Goal: Task Accomplishment & Management: Use online tool/utility

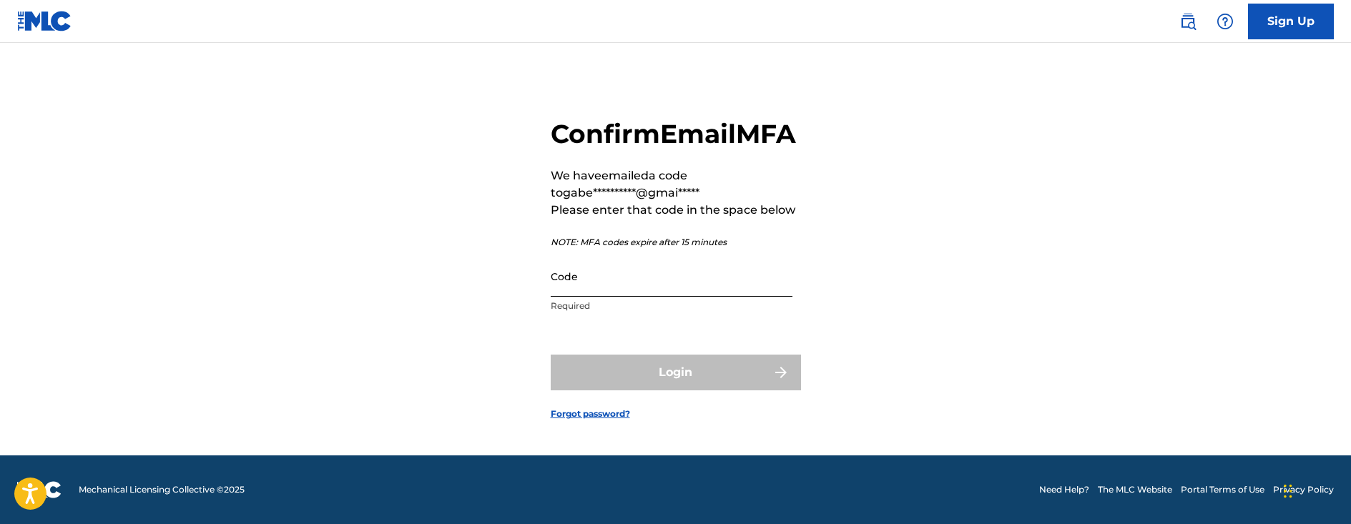
click at [657, 297] on input "Code" at bounding box center [672, 276] width 242 height 41
paste input "507744"
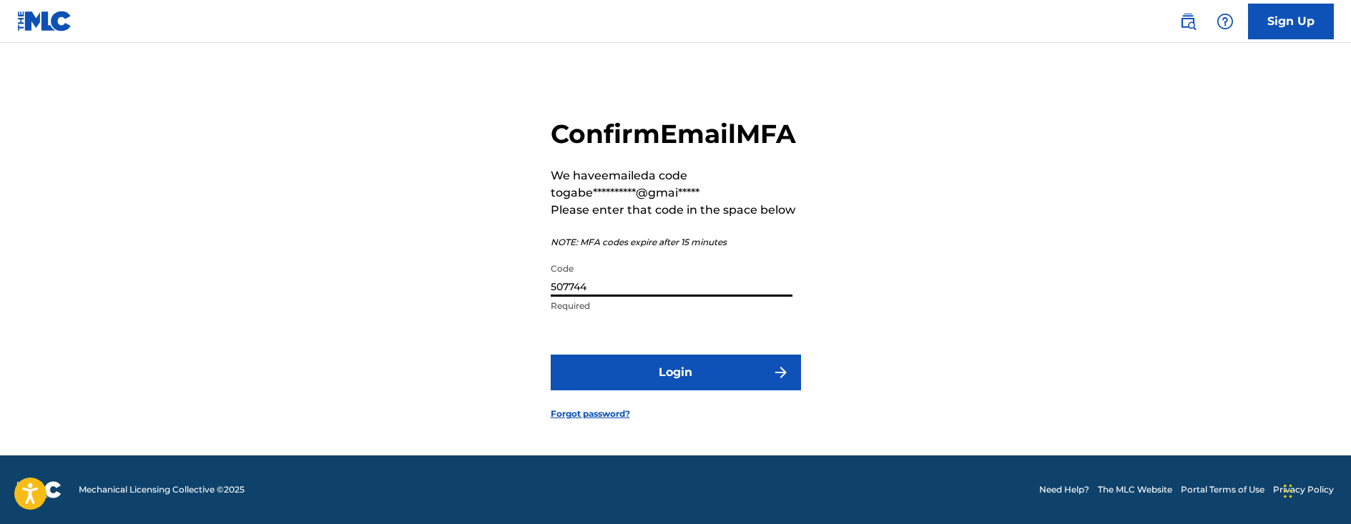
type input "507744"
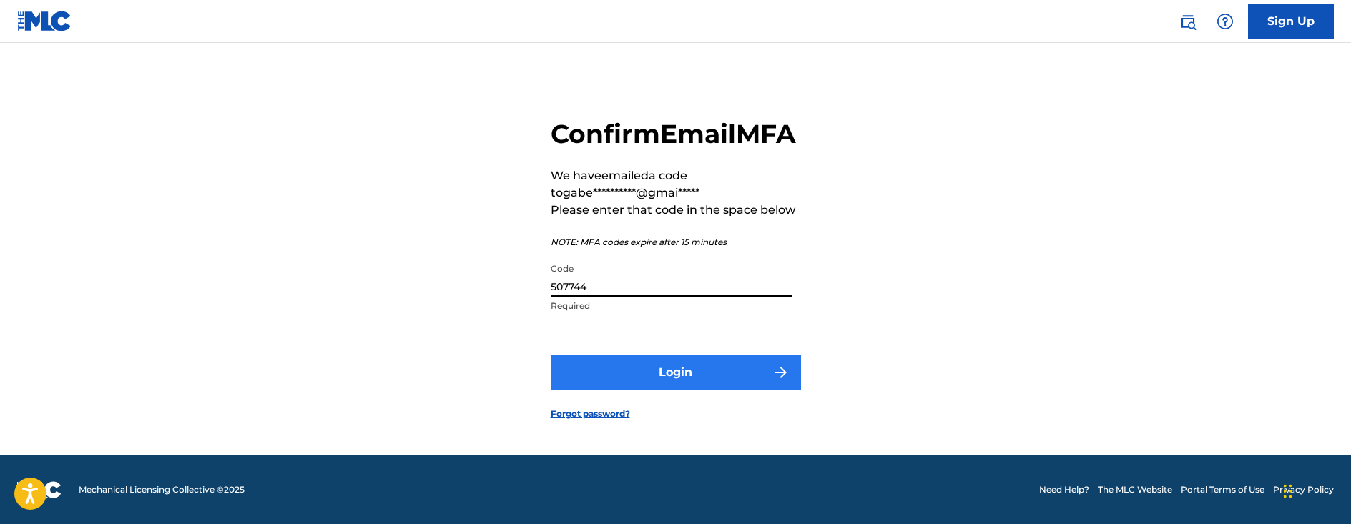
drag, startPoint x: 651, startPoint y: 416, endPoint x: 664, endPoint y: 404, distance: 18.2
click at [664, 404] on form "**********" at bounding box center [676, 258] width 250 height 396
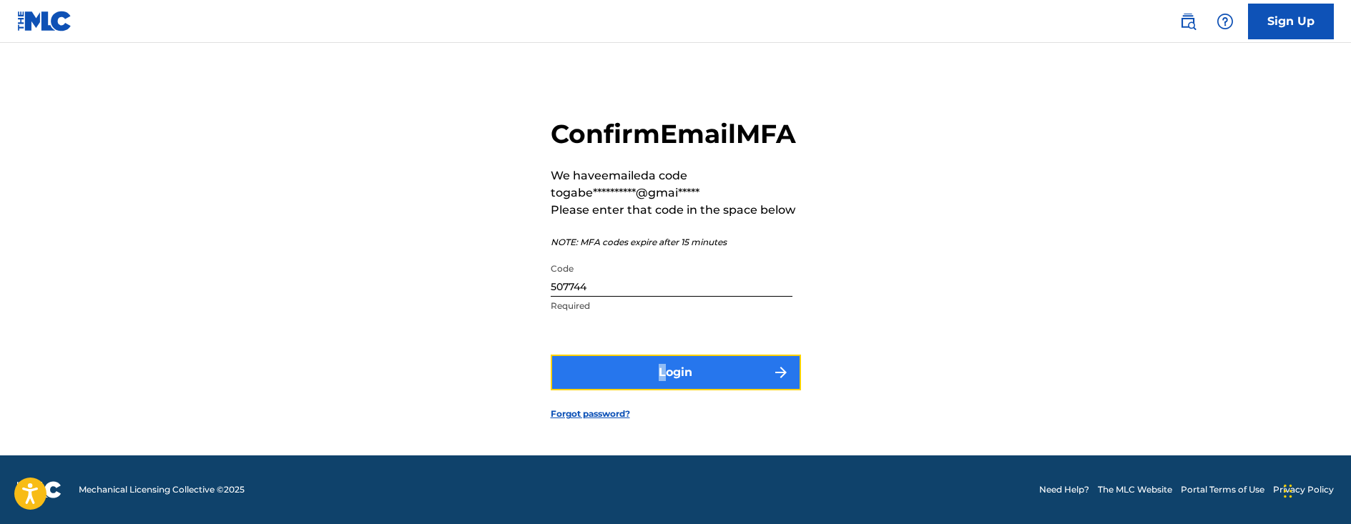
drag, startPoint x: 664, startPoint y: 404, endPoint x: 672, endPoint y: 397, distance: 10.6
click at [672, 391] on button "Login" at bounding box center [676, 373] width 250 height 36
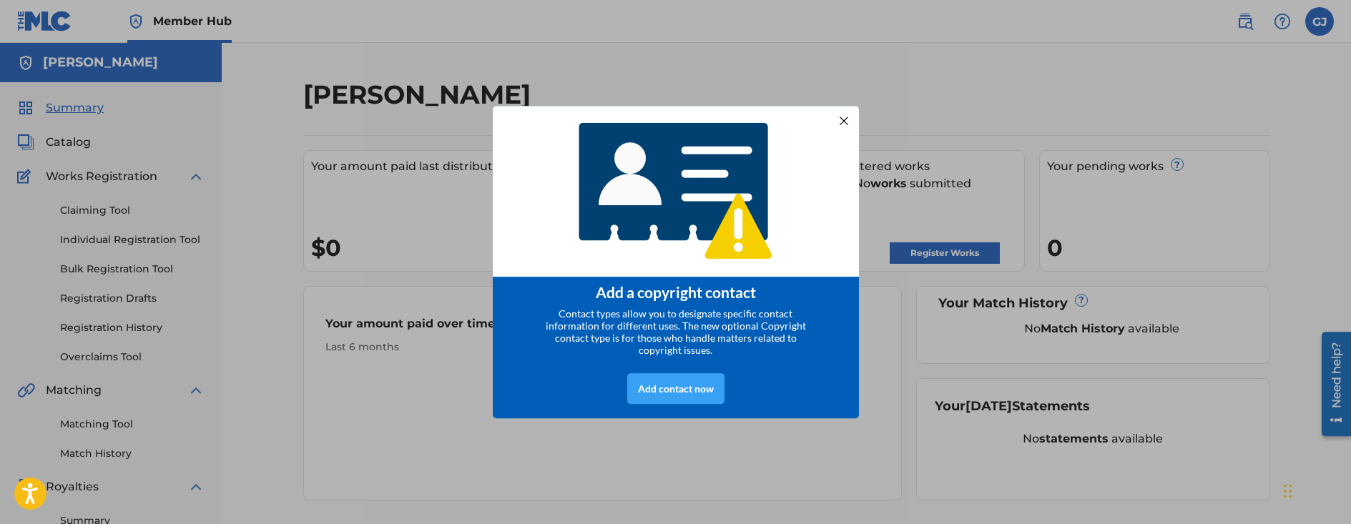
click at [646, 393] on div "Add contact now" at bounding box center [675, 388] width 97 height 31
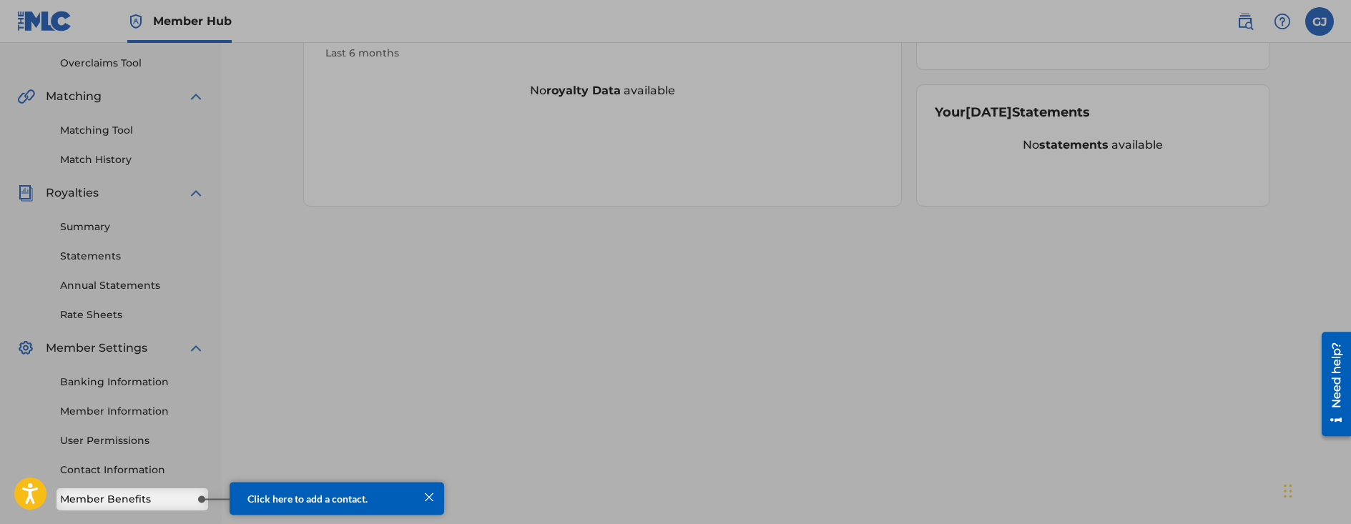
scroll to position [363, 0]
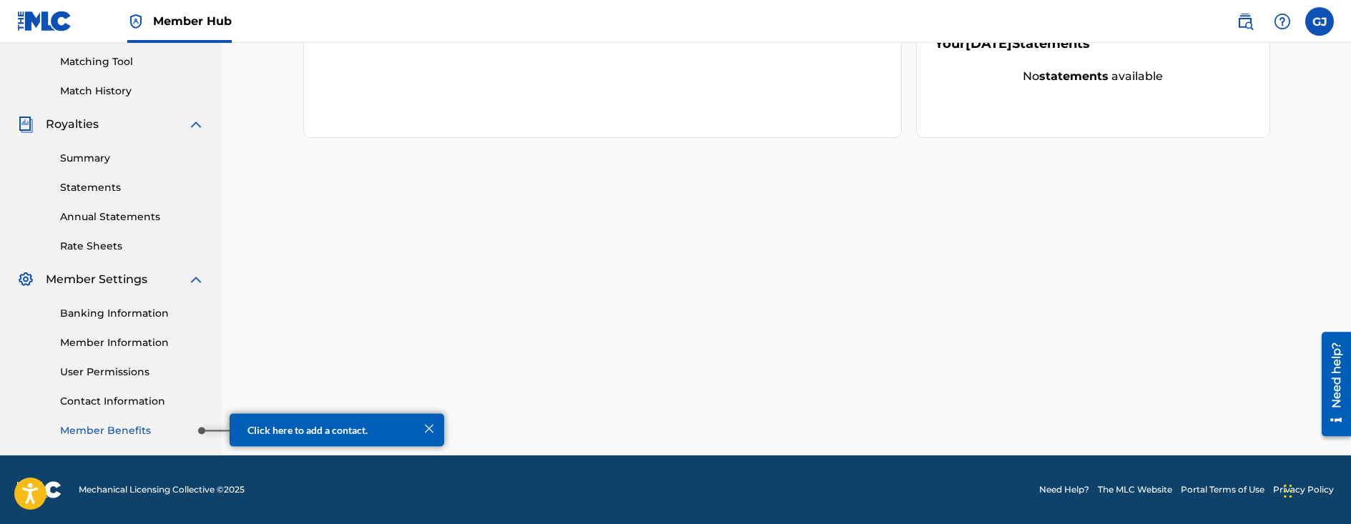
click at [147, 433] on link "Member Benefits" at bounding box center [132, 430] width 144 height 15
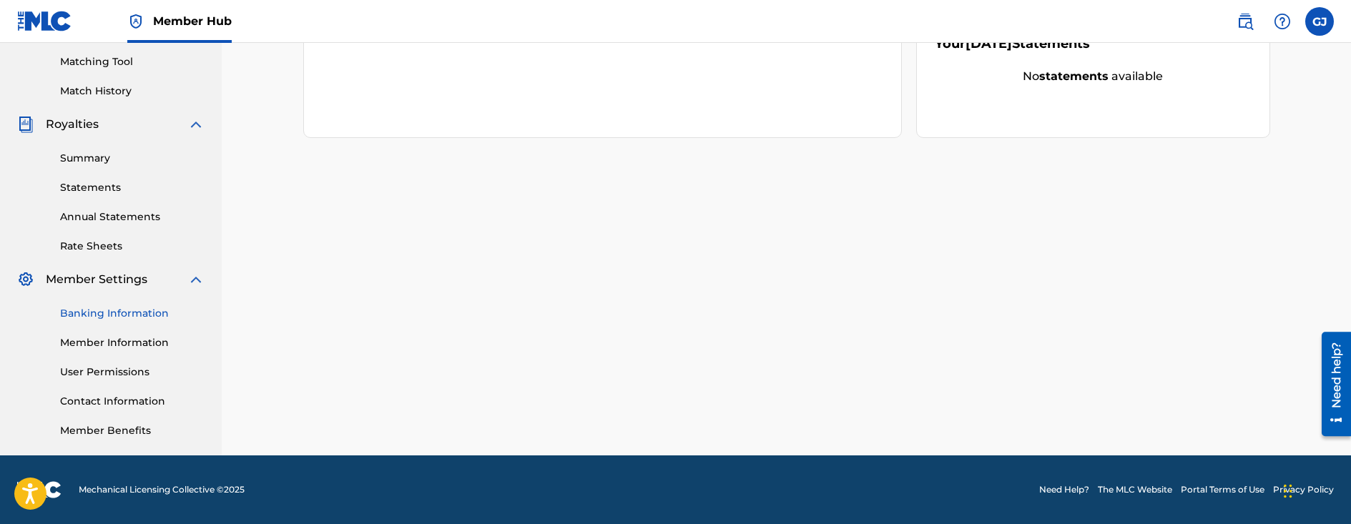
drag, startPoint x: 147, startPoint y: 433, endPoint x: 163, endPoint y: 311, distance: 123.3
click at [163, 311] on link "Banking Information" at bounding box center [132, 313] width 144 height 15
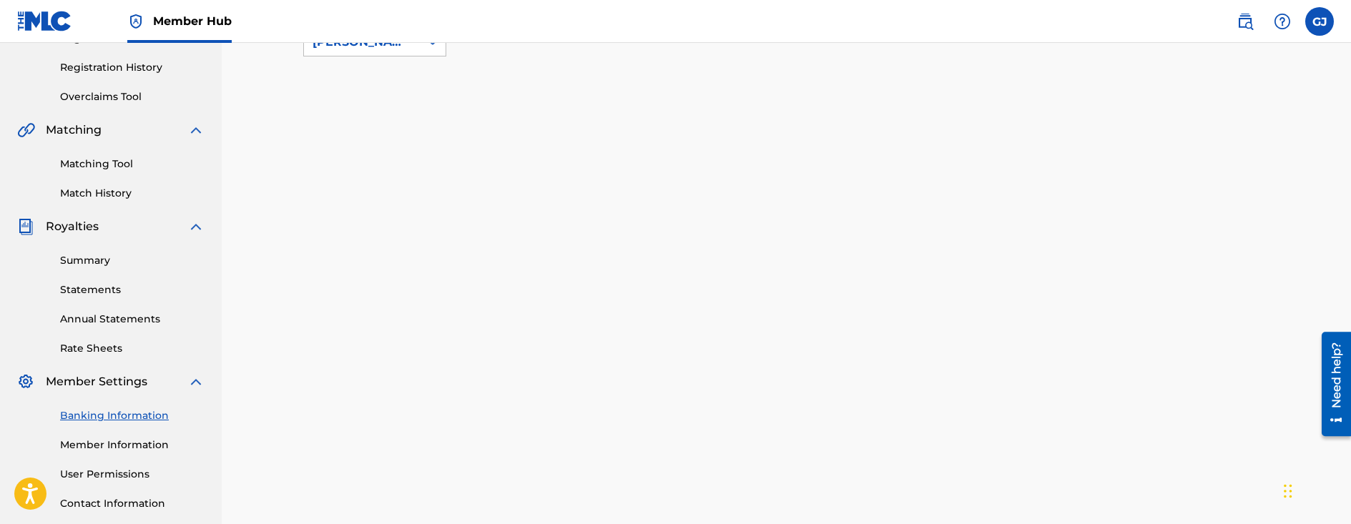
scroll to position [286, 0]
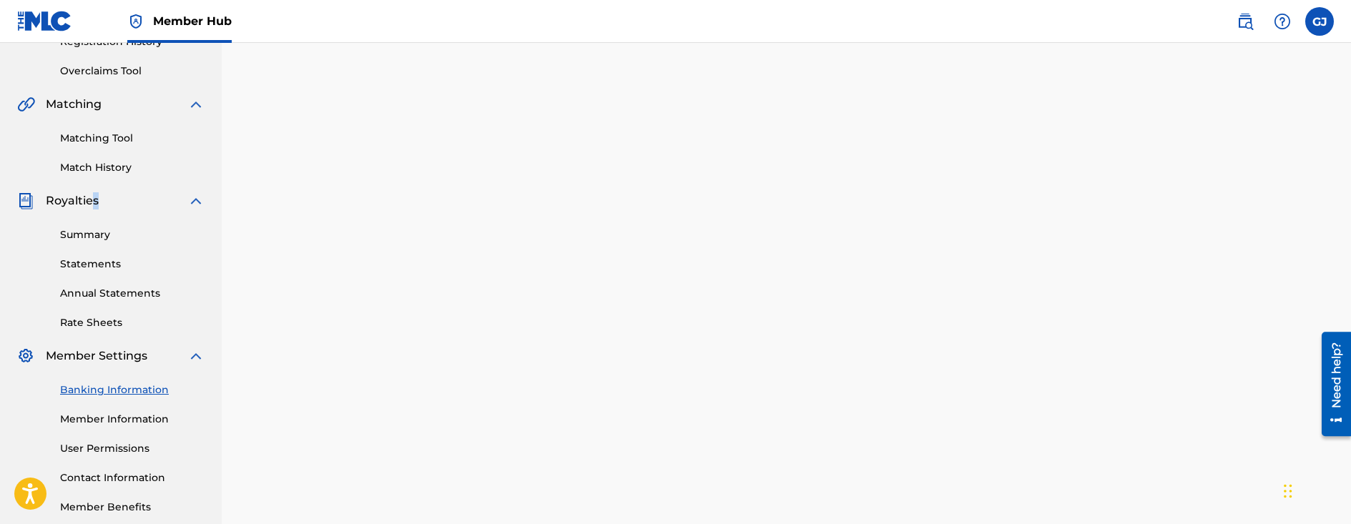
click at [97, 206] on span "Royalties" at bounding box center [72, 200] width 53 height 17
drag, startPoint x: 97, startPoint y: 206, endPoint x: 93, endPoint y: 228, distance: 22.5
click at [93, 228] on link "Summary" at bounding box center [132, 234] width 144 height 15
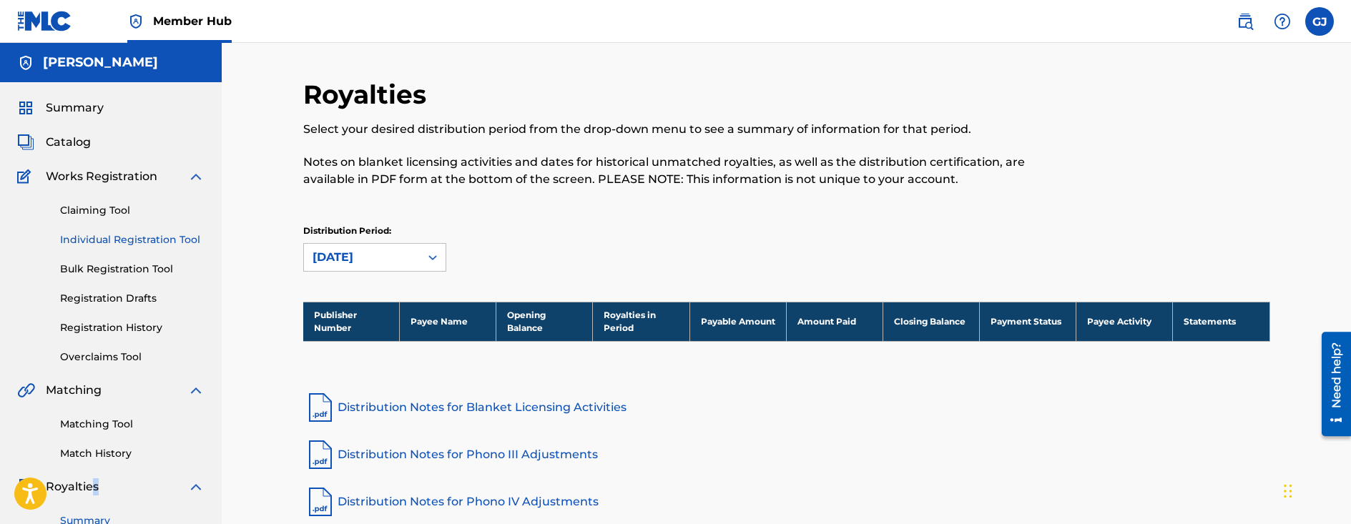
click at [102, 243] on link "Individual Registration Tool" at bounding box center [132, 239] width 144 height 15
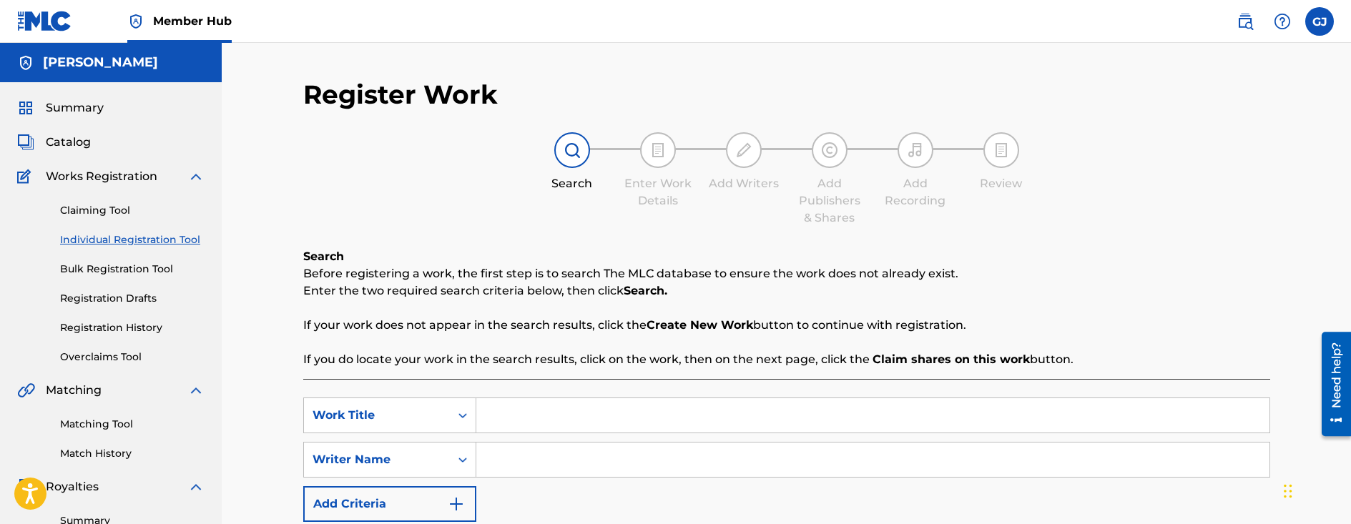
click at [122, 108] on div "Summary" at bounding box center [110, 107] width 187 height 17
click at [41, 118] on div "Summary Catalog Works Registration Claiming Tool Individual Registration Tool B…" at bounding box center [111, 450] width 222 height 736
click at [51, 113] on span "Summary" at bounding box center [75, 107] width 58 height 17
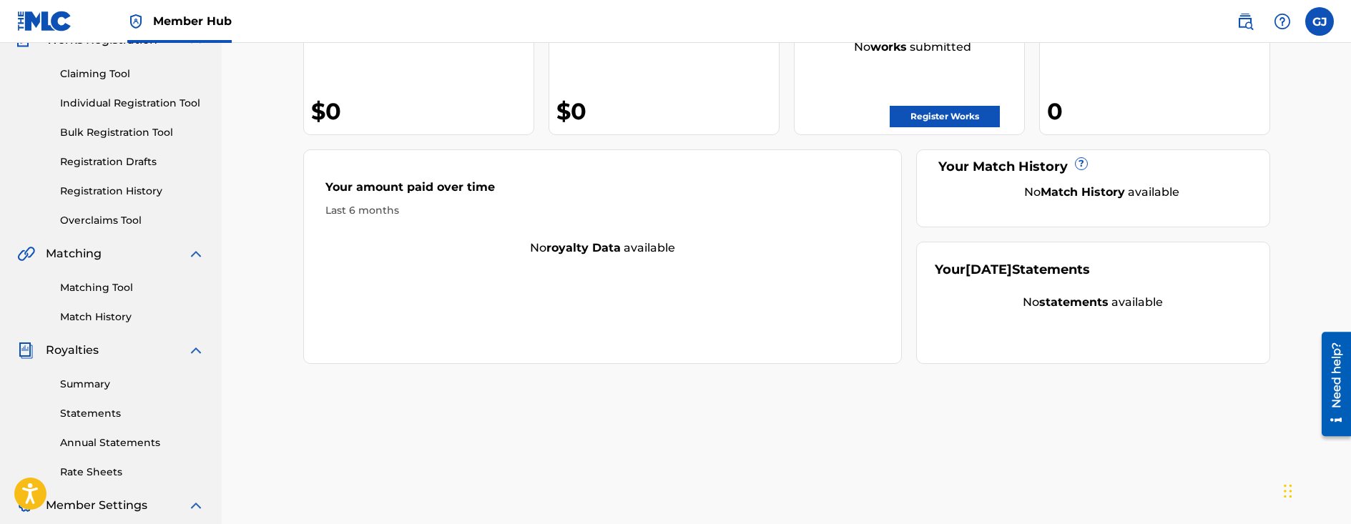
scroll to position [143, 0]
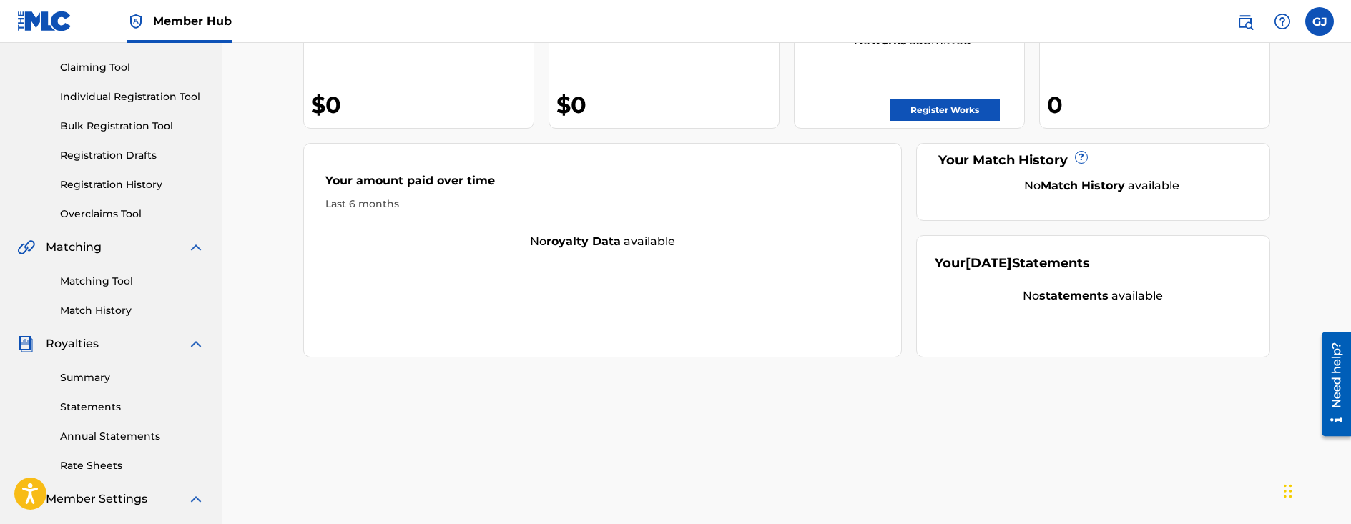
click at [104, 390] on div "Summary Statements Annual Statements Rate Sheets" at bounding box center [110, 413] width 187 height 121
click at [124, 368] on div "Summary Statements Annual Statements Rate Sheets" at bounding box center [110, 413] width 187 height 121
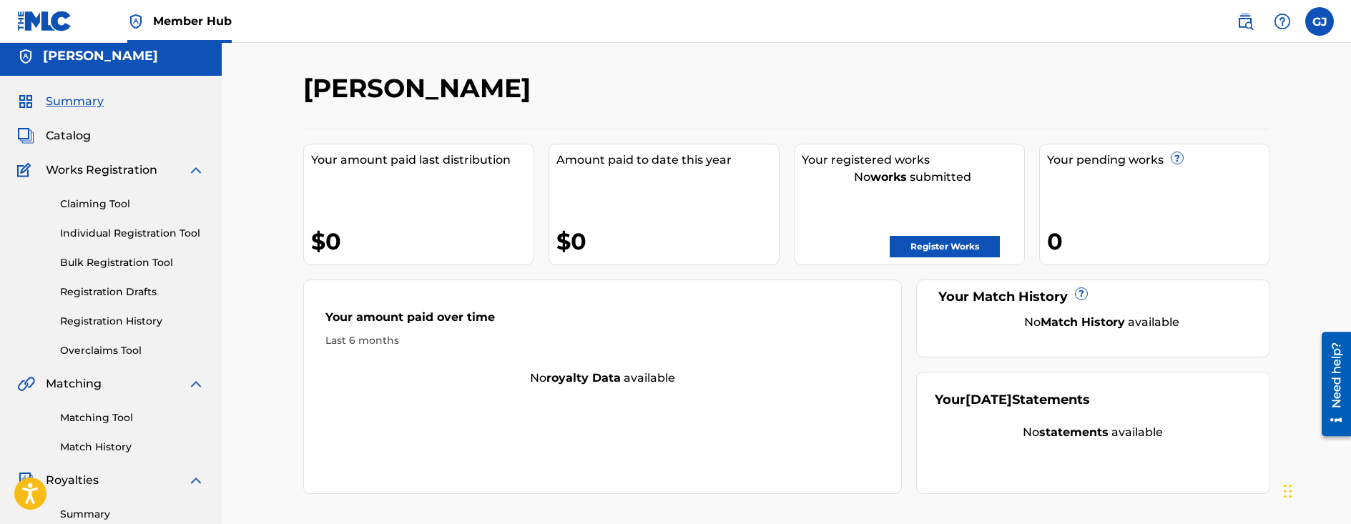
scroll to position [0, 0]
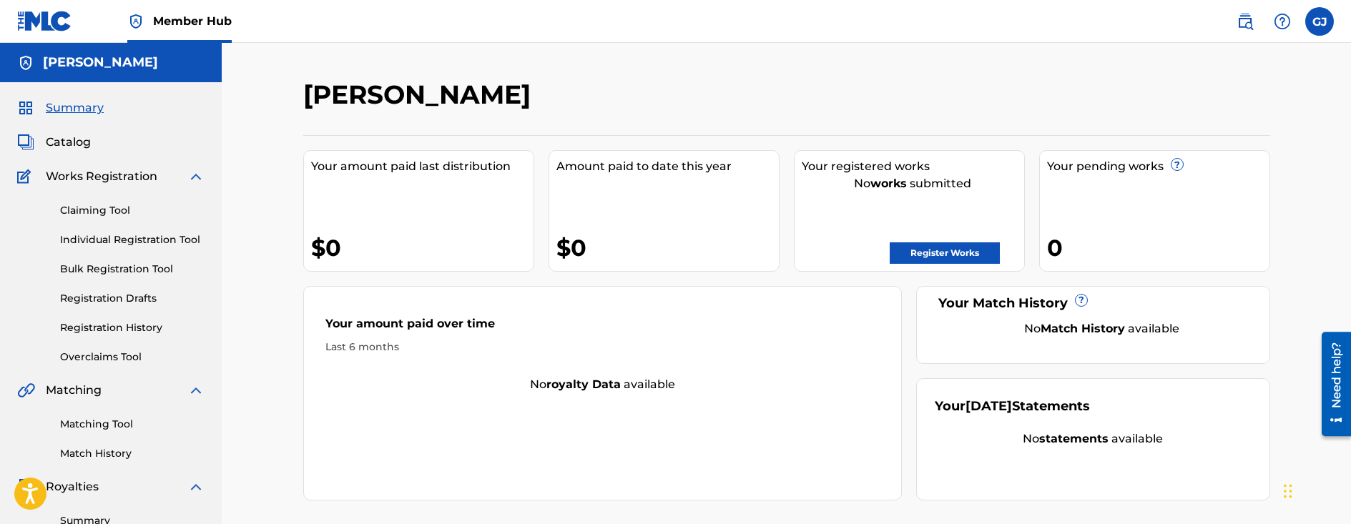
click at [197, 20] on span "Member Hub" at bounding box center [192, 21] width 79 height 16
click at [1315, 26] on label at bounding box center [1319, 21] width 29 height 29
click at [1320, 21] on input "[PERSON_NAME] [EMAIL_ADDRESS][DOMAIN_NAME] Notification Preferences Profile Log…" at bounding box center [1320, 21] width 0 height 0
click at [82, 457] on link "Match History" at bounding box center [132, 453] width 144 height 15
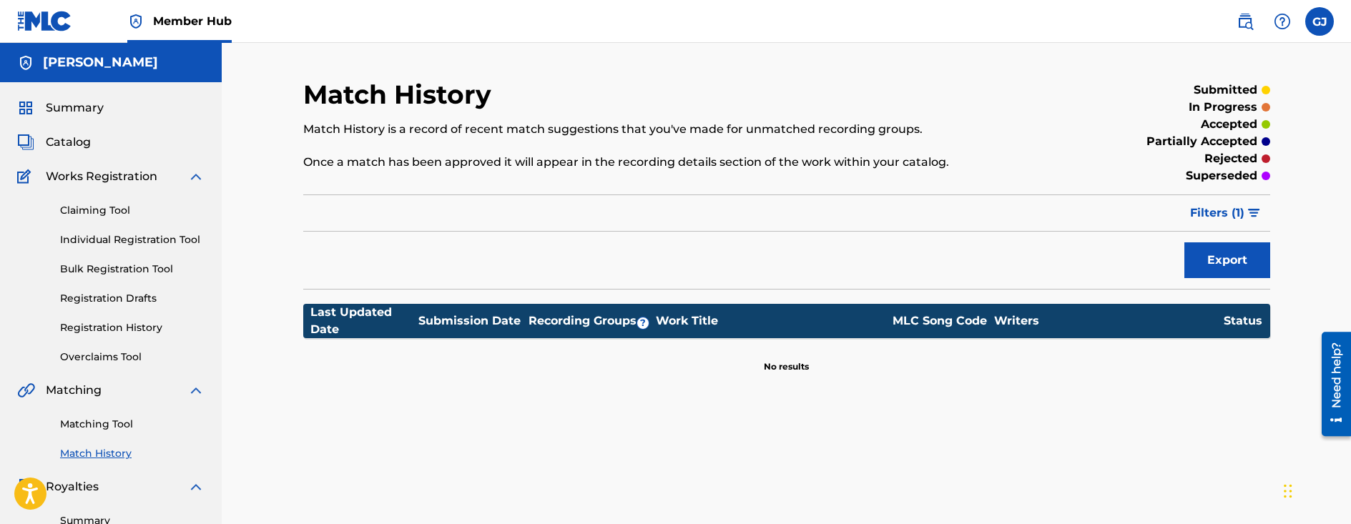
drag, startPoint x: 82, startPoint y: 457, endPoint x: 661, endPoint y: 419, distance: 580.6
click at [661, 419] on div "Match History Match History is a record of recent match suggestions that you've…" at bounding box center [786, 449] width 1001 height 740
click at [142, 358] on link "Overclaims Tool" at bounding box center [132, 357] width 144 height 15
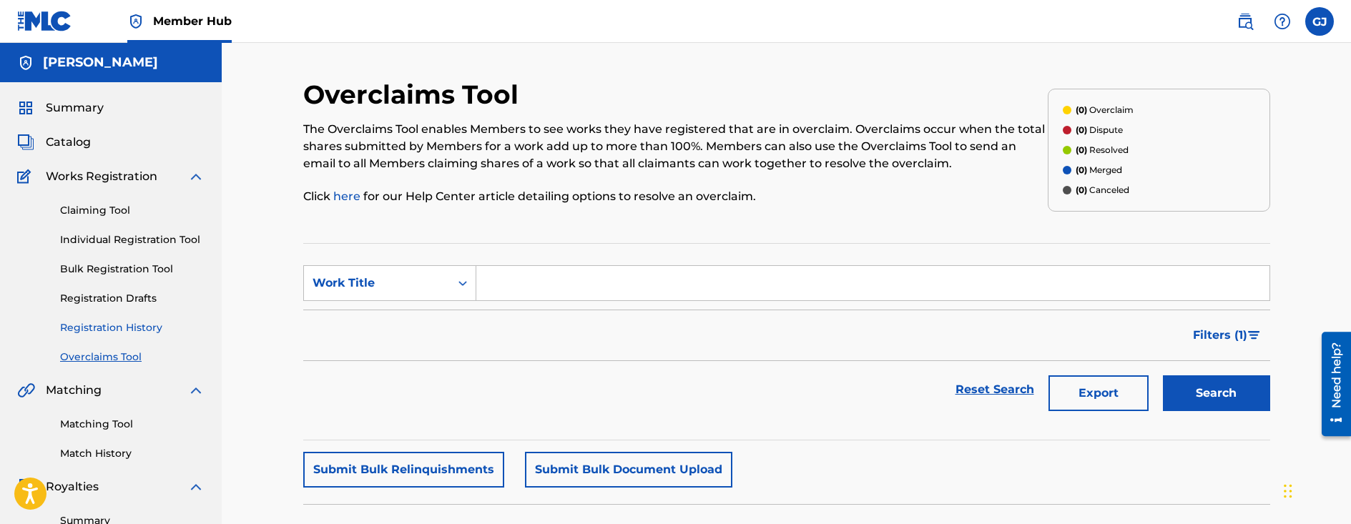
click at [113, 320] on div "Claiming Tool Individual Registration Tool Bulk Registration Tool Registration …" at bounding box center [110, 275] width 187 height 180
click at [112, 321] on link "Registration History" at bounding box center [132, 327] width 144 height 15
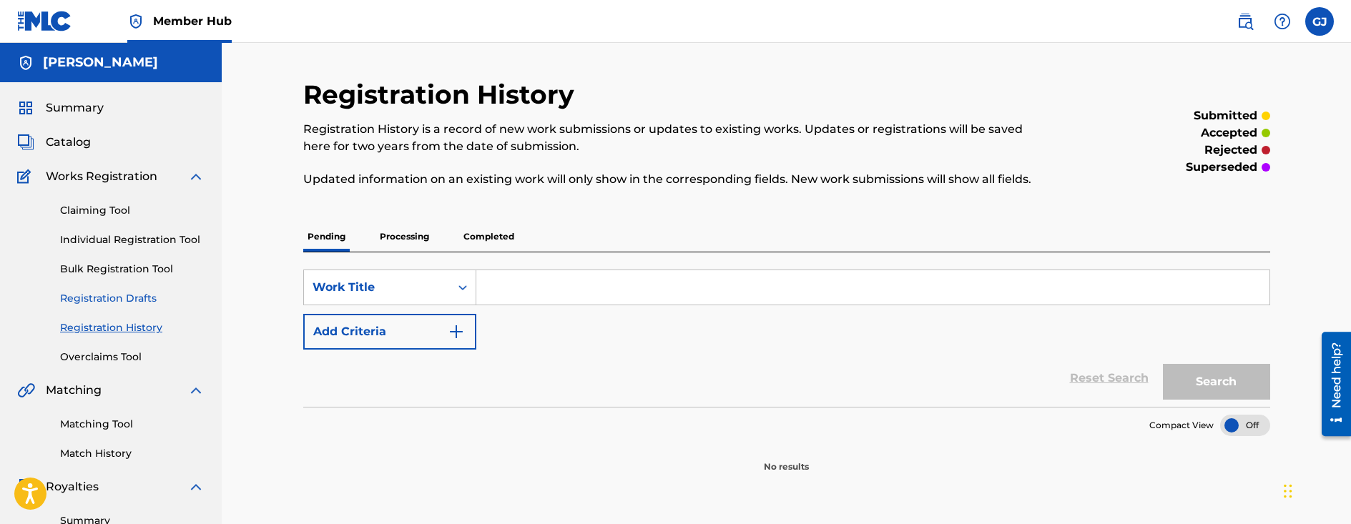
click at [119, 301] on link "Registration Drafts" at bounding box center [132, 298] width 144 height 15
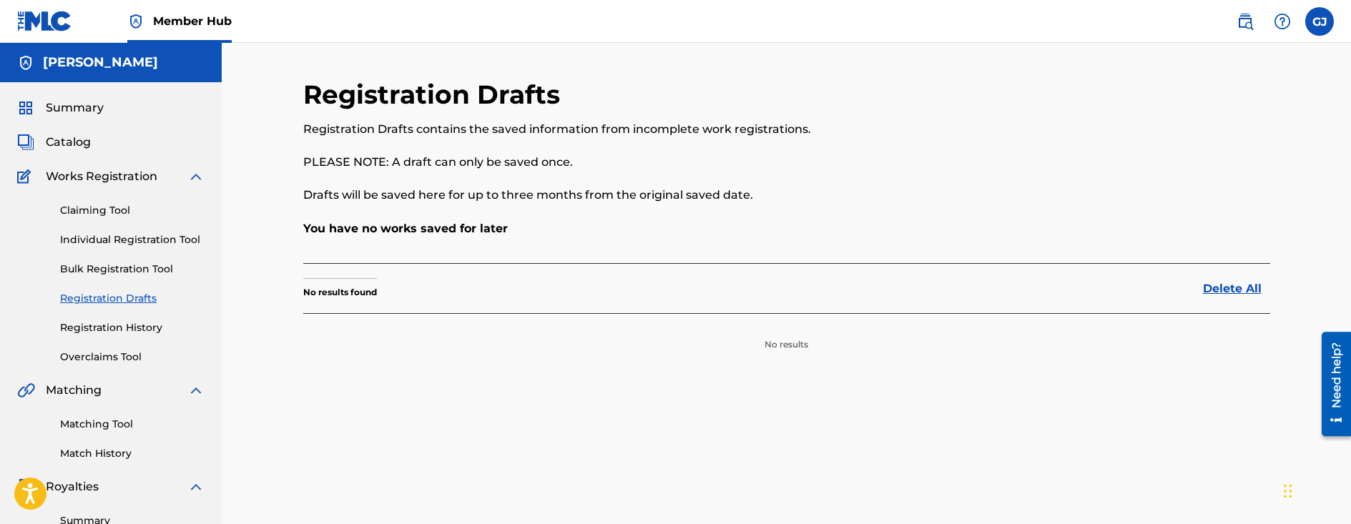
click at [132, 280] on div "Claiming Tool Individual Registration Tool Bulk Registration Tool Registration …" at bounding box center [110, 275] width 187 height 180
click at [132, 278] on div "Claiming Tool Individual Registration Tool Bulk Registration Tool Registration …" at bounding box center [110, 275] width 187 height 180
click at [133, 277] on div "Claiming Tool Individual Registration Tool Bulk Registration Tool Registration …" at bounding box center [110, 275] width 187 height 180
click at [134, 276] on link "Bulk Registration Tool" at bounding box center [132, 269] width 144 height 15
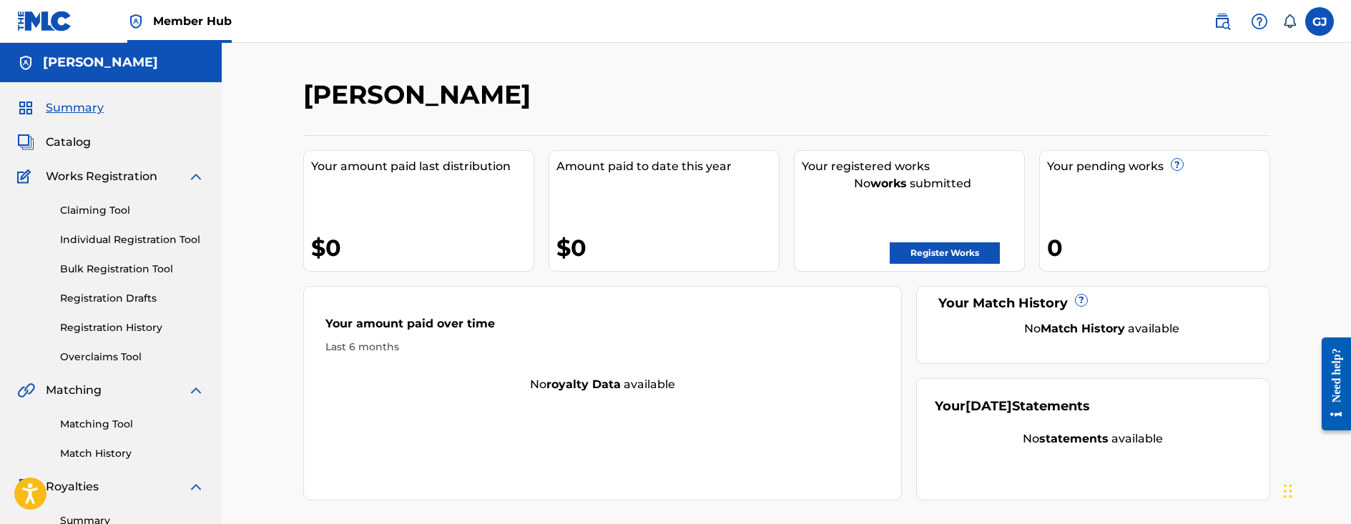
click at [75, 116] on span "Summary" at bounding box center [75, 107] width 58 height 17
click at [79, 111] on span "Summary" at bounding box center [75, 107] width 58 height 17
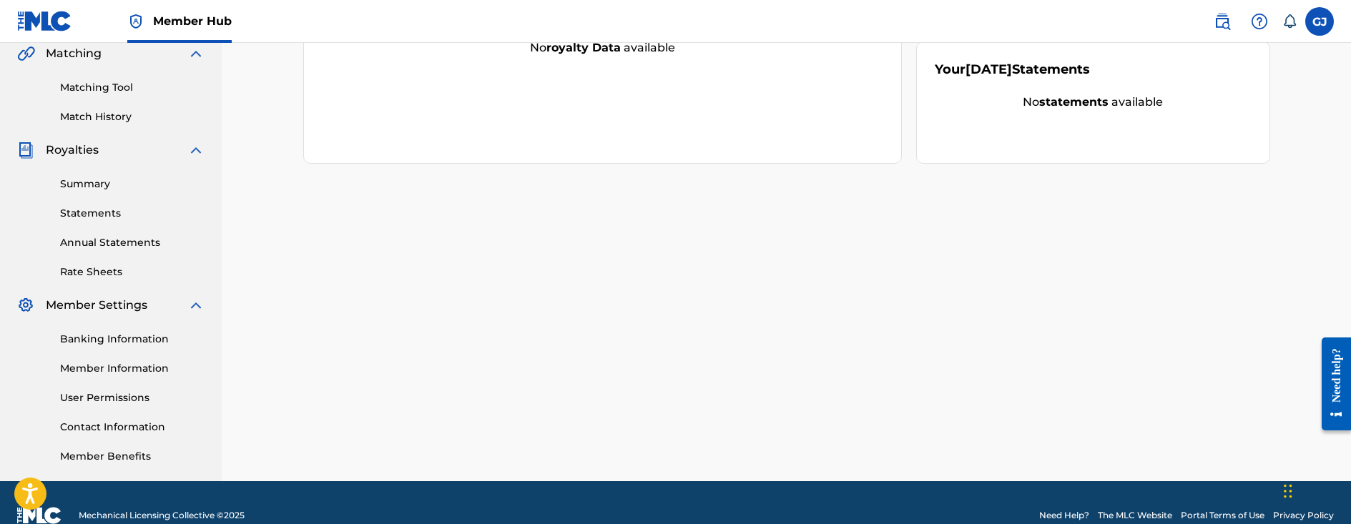
scroll to position [363, 0]
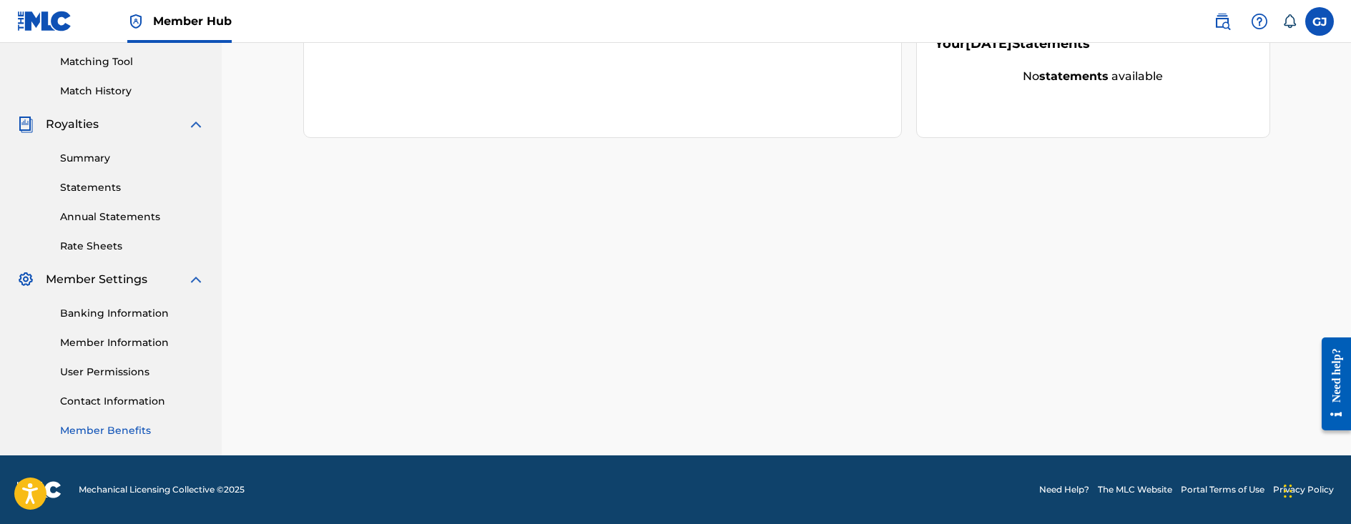
click at [144, 425] on link "Member Benefits" at bounding box center [132, 430] width 144 height 15
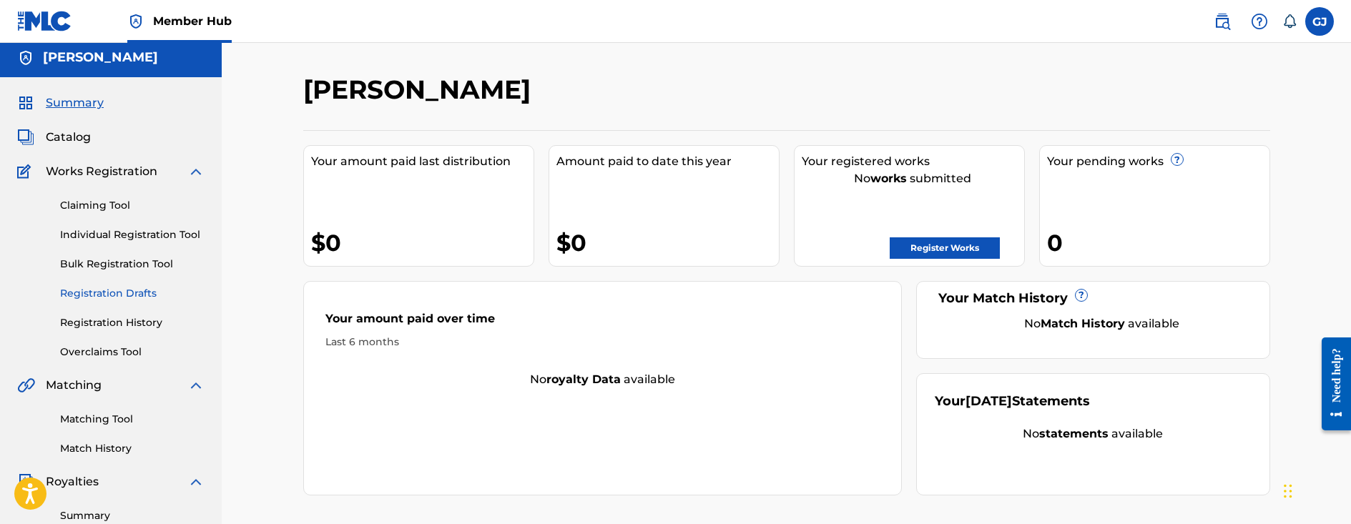
scroll to position [0, 0]
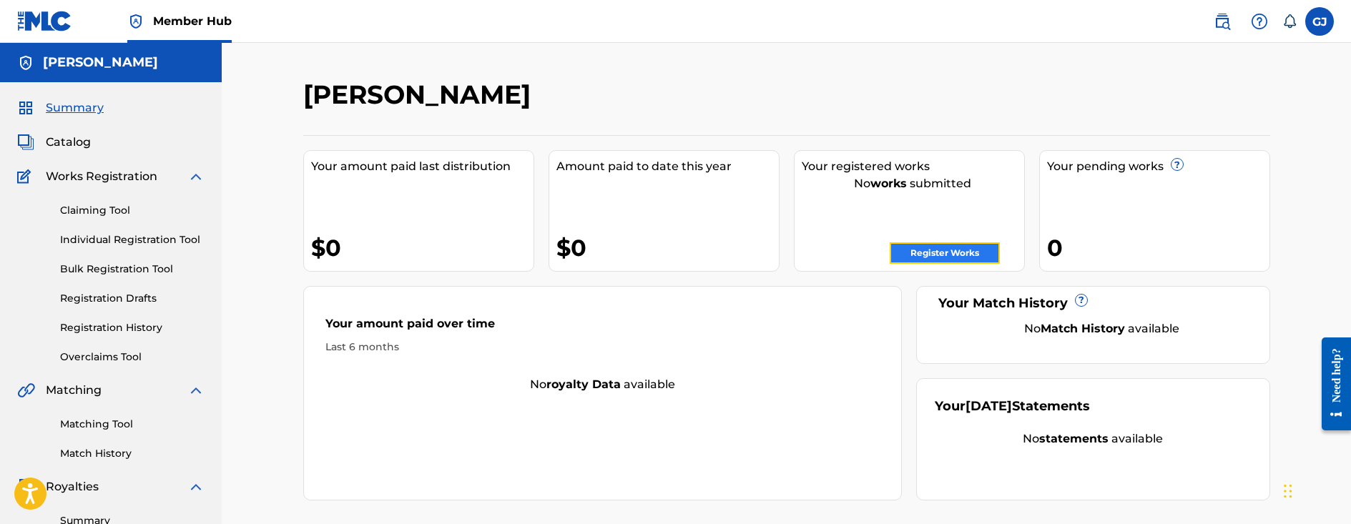
click at [900, 263] on link "Register Works" at bounding box center [945, 252] width 110 height 21
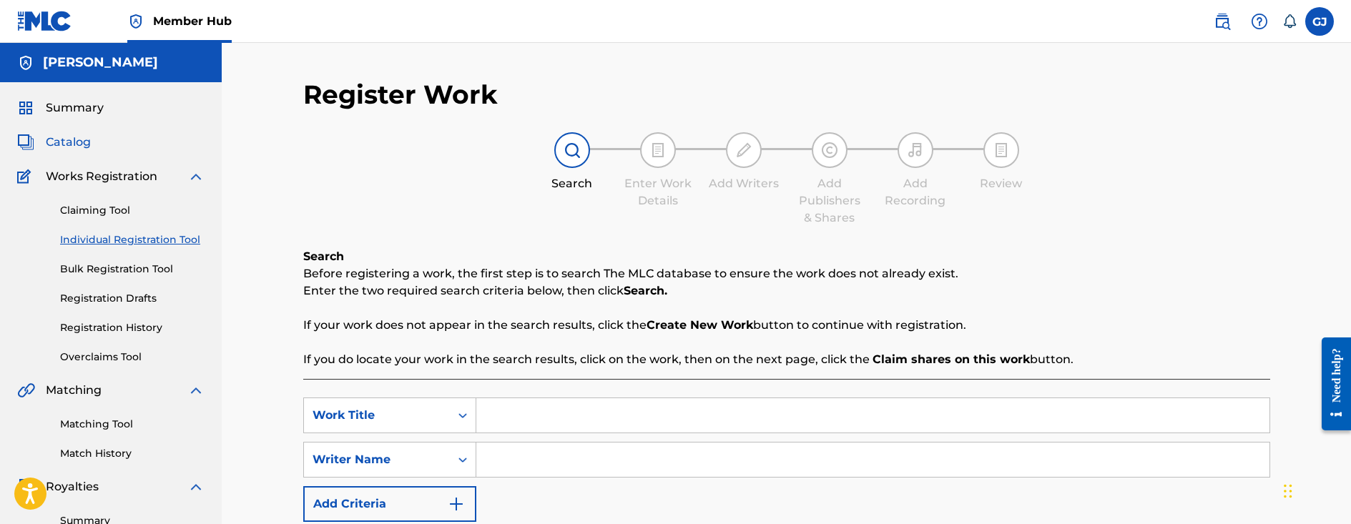
click at [88, 148] on span "Catalog" at bounding box center [68, 142] width 45 height 17
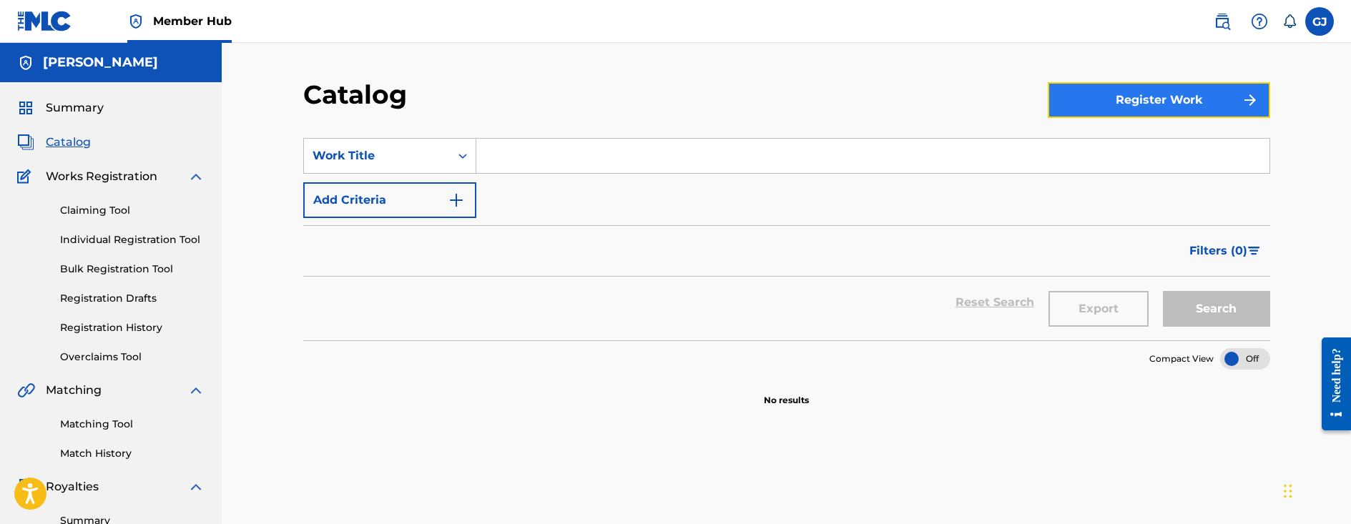
click at [1158, 114] on button "Register Work" at bounding box center [1159, 100] width 222 height 36
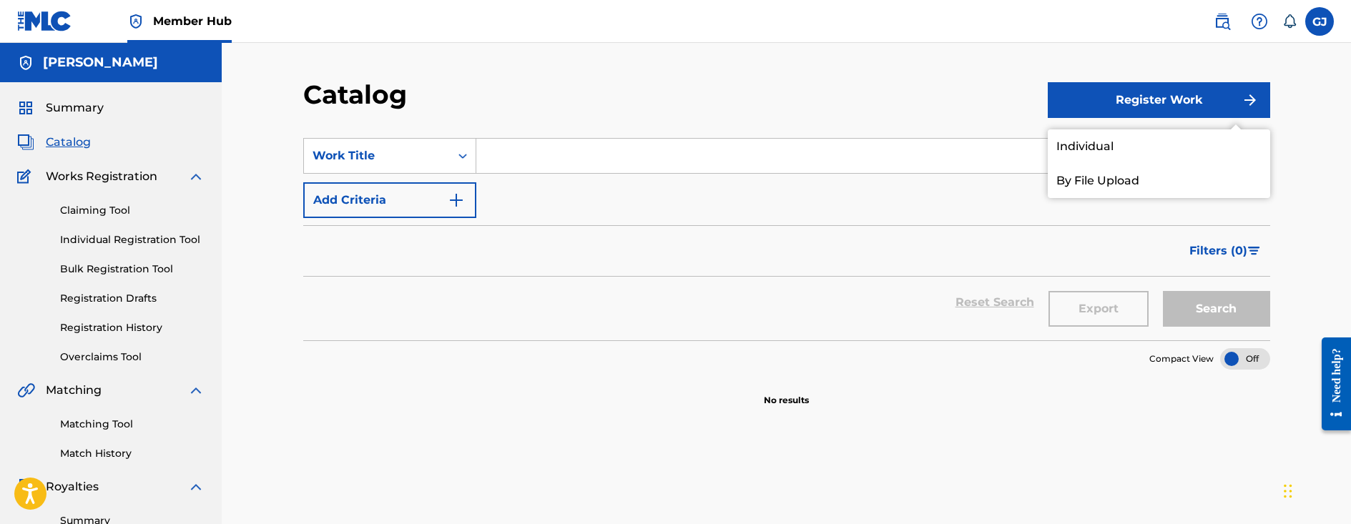
click at [634, 167] on input "Search Form" at bounding box center [872, 156] width 793 height 34
drag, startPoint x: 1137, startPoint y: 192, endPoint x: 933, endPoint y: 199, distance: 203.2
click at [933, 199] on div "SearchWithCriteria4fd436da-fcc5-42c8-8033-82b40d8011bb Work Title Add Criteria" at bounding box center [786, 178] width 967 height 80
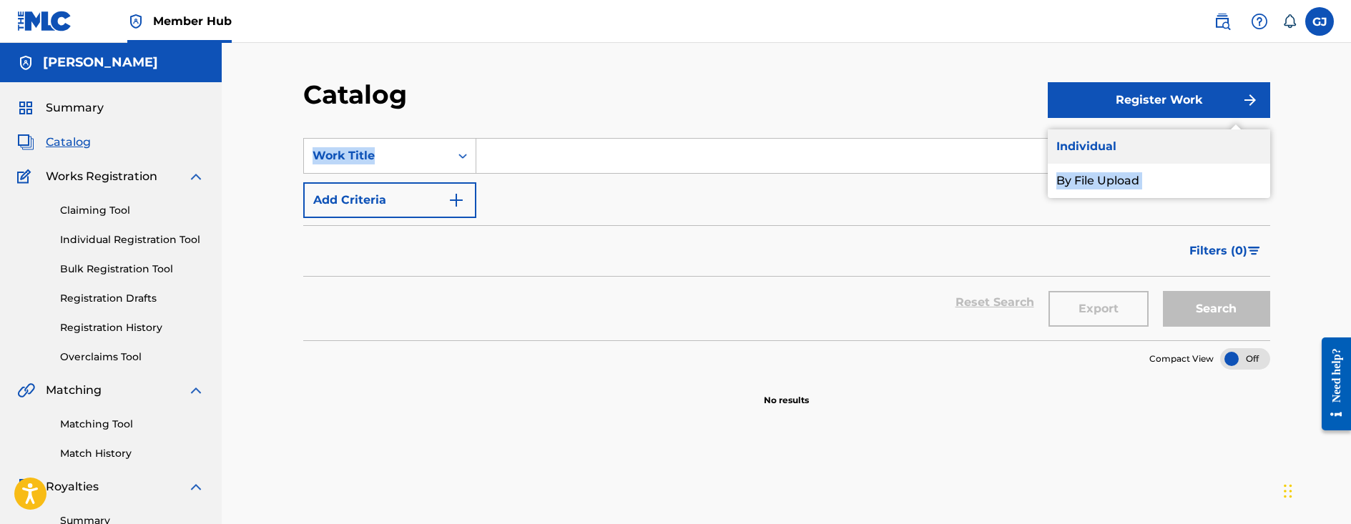
drag, startPoint x: 1134, startPoint y: 123, endPoint x: 1116, endPoint y: 150, distance: 32.9
click at [1116, 150] on div "Catalog Register Work Individual By File Upload SearchWithCriteria4fd436da-fcc5…" at bounding box center [786, 449] width 1001 height 740
click at [1115, 151] on link "Individual" at bounding box center [1159, 146] width 222 height 34
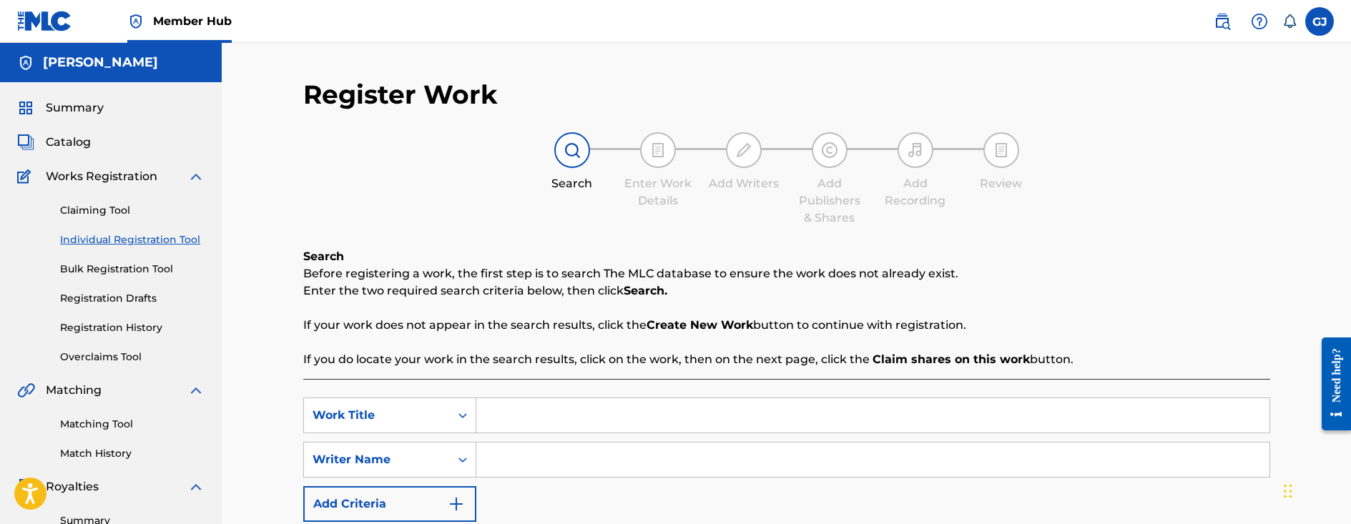
click at [139, 277] on div "Claiming Tool Individual Registration Tool Bulk Registration Tool Registration …" at bounding box center [110, 275] width 187 height 180
click at [141, 276] on link "Bulk Registration Tool" at bounding box center [132, 269] width 144 height 15
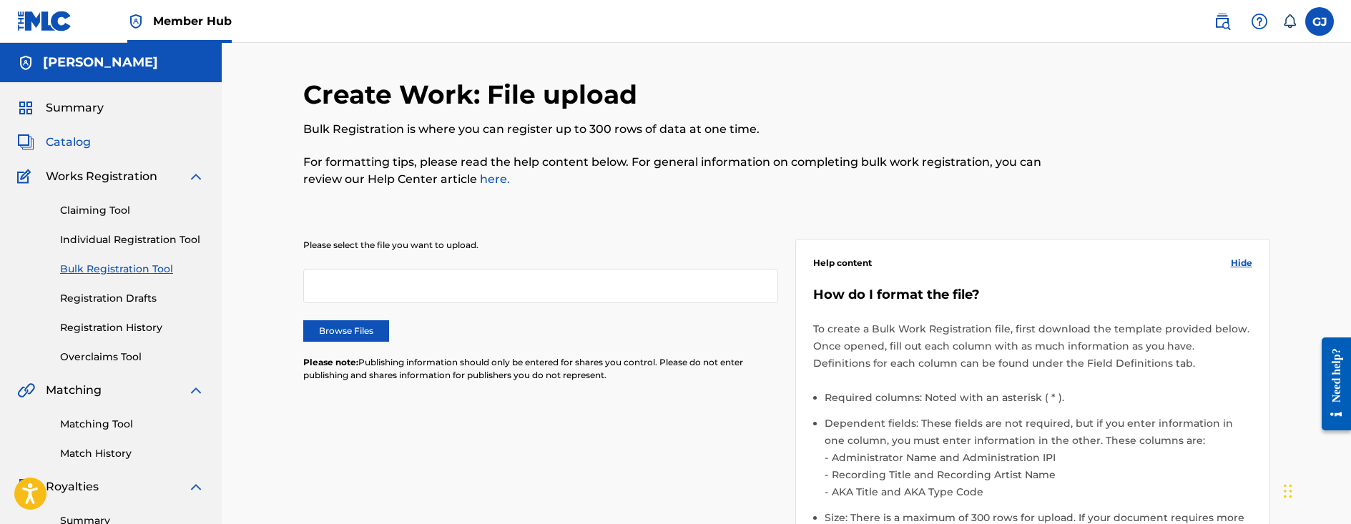
click at [83, 138] on span "Catalog" at bounding box center [68, 142] width 45 height 17
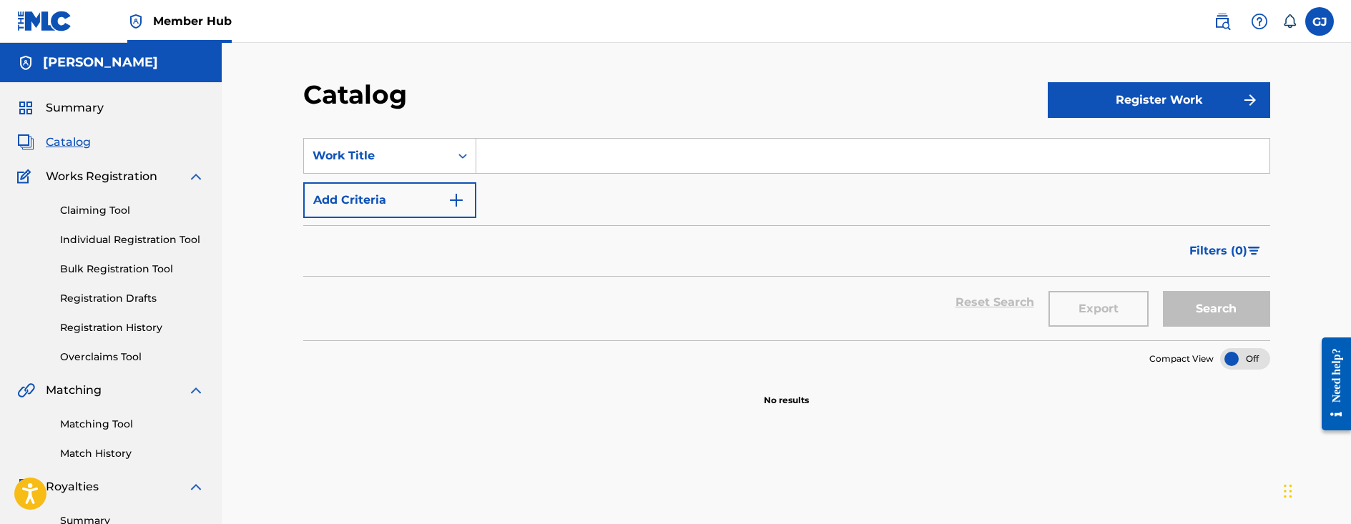
click at [640, 162] on input "Search Form" at bounding box center [872, 156] width 793 height 34
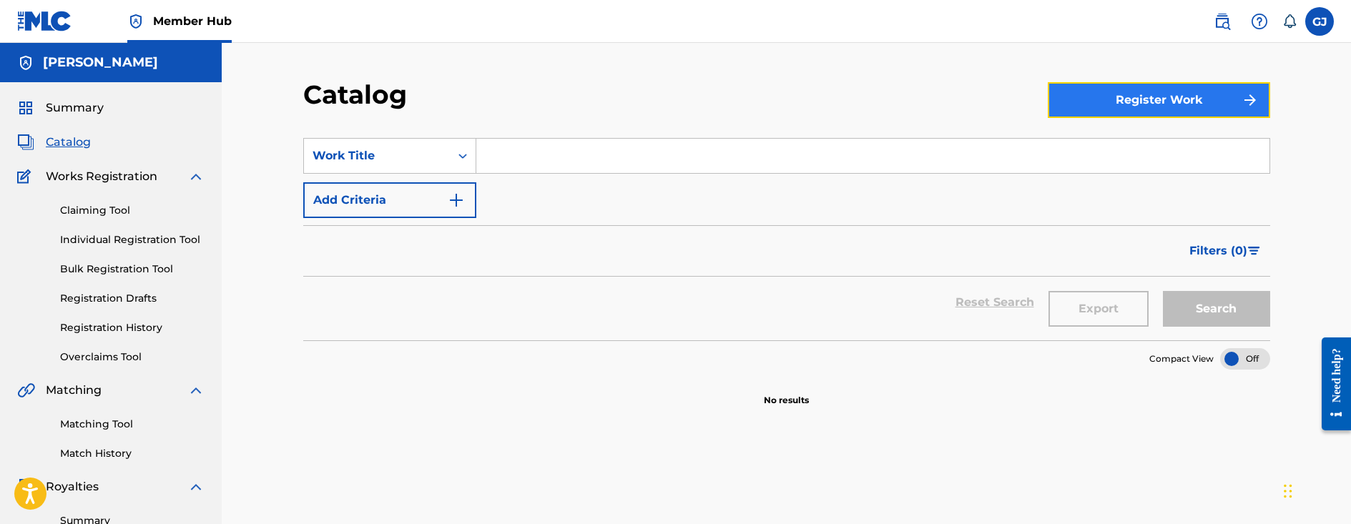
click at [1174, 99] on button "Register Work" at bounding box center [1159, 100] width 222 height 36
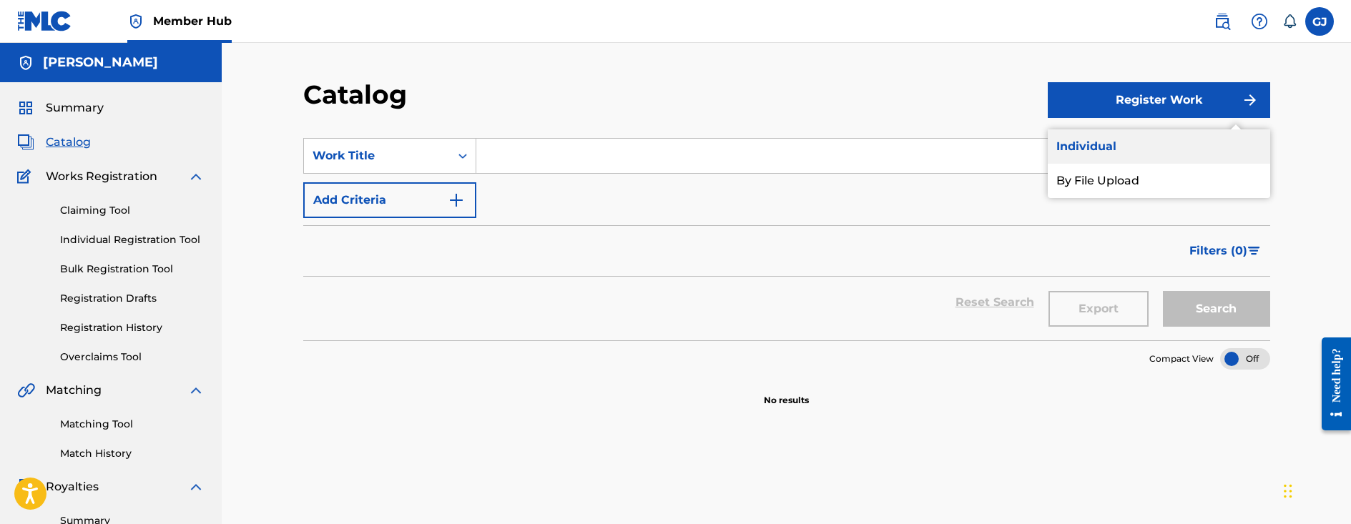
click at [1141, 144] on link "Individual" at bounding box center [1159, 146] width 222 height 34
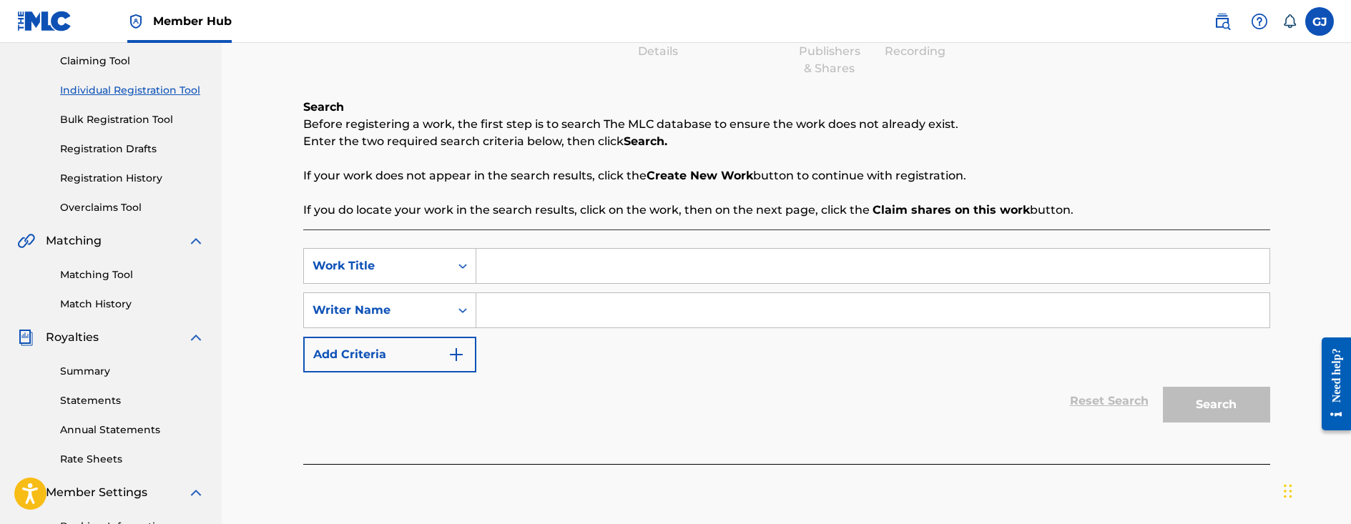
scroll to position [286, 0]
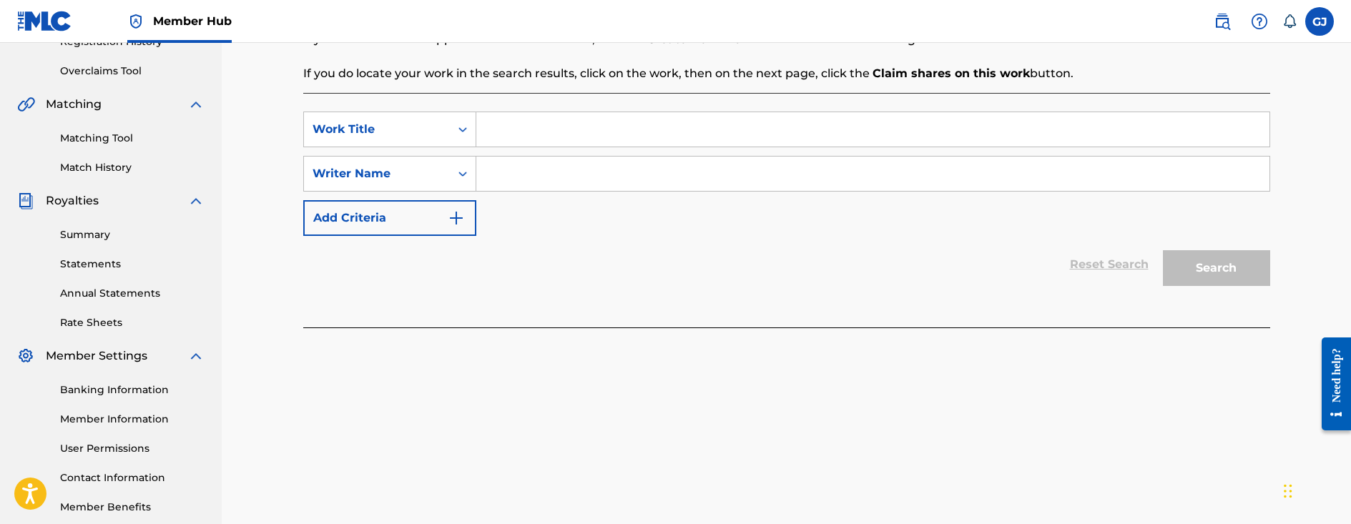
click at [711, 176] on input "Search Form" at bounding box center [872, 174] width 793 height 34
click at [715, 137] on input "Search Form" at bounding box center [872, 129] width 793 height 34
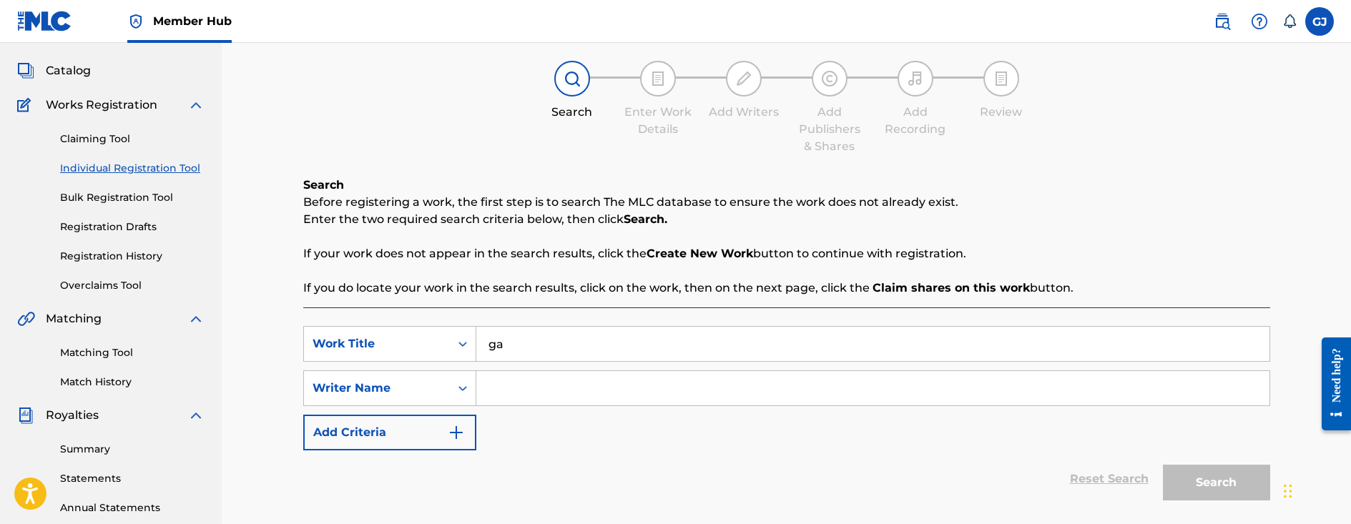
scroll to position [0, 0]
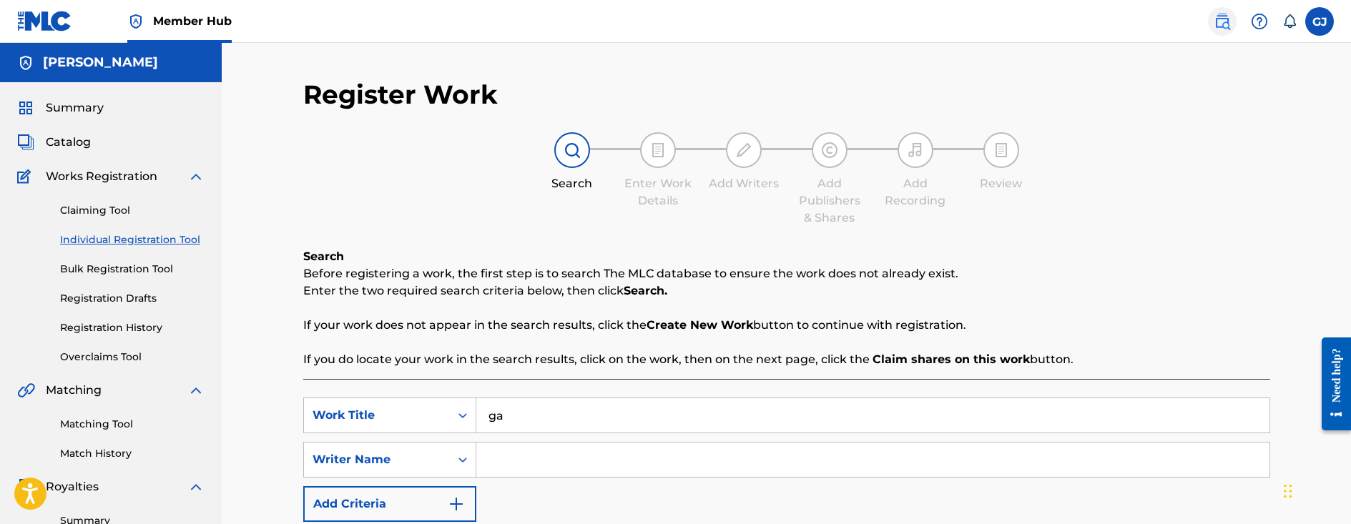
type input "ga"
click at [1227, 33] on link at bounding box center [1222, 21] width 29 height 29
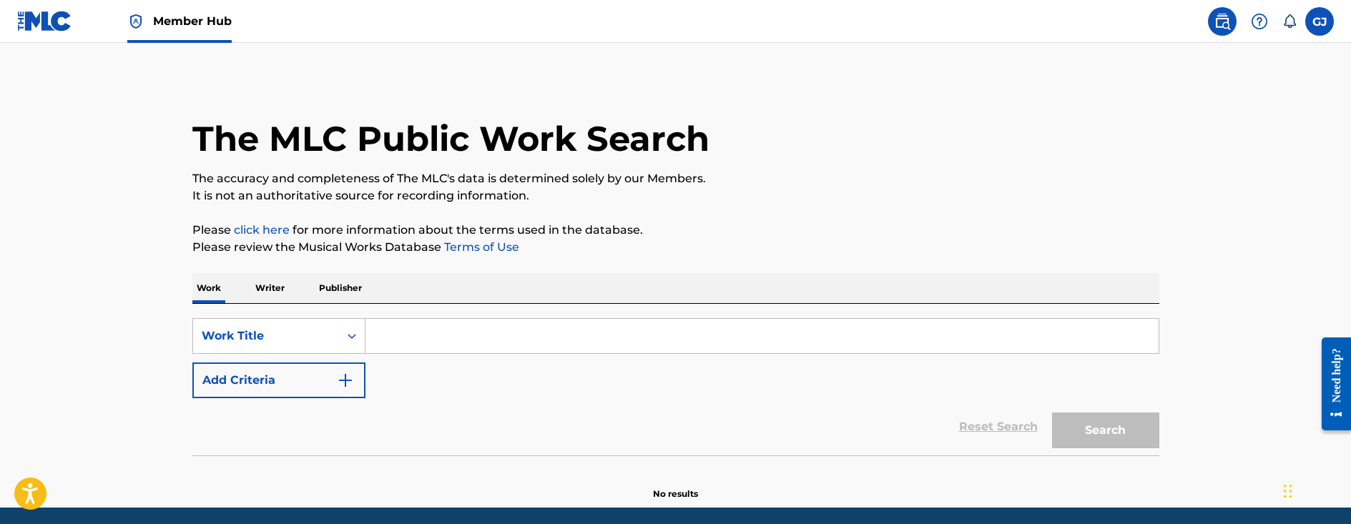
click at [345, 290] on p "Publisher" at bounding box center [340, 288] width 51 height 30
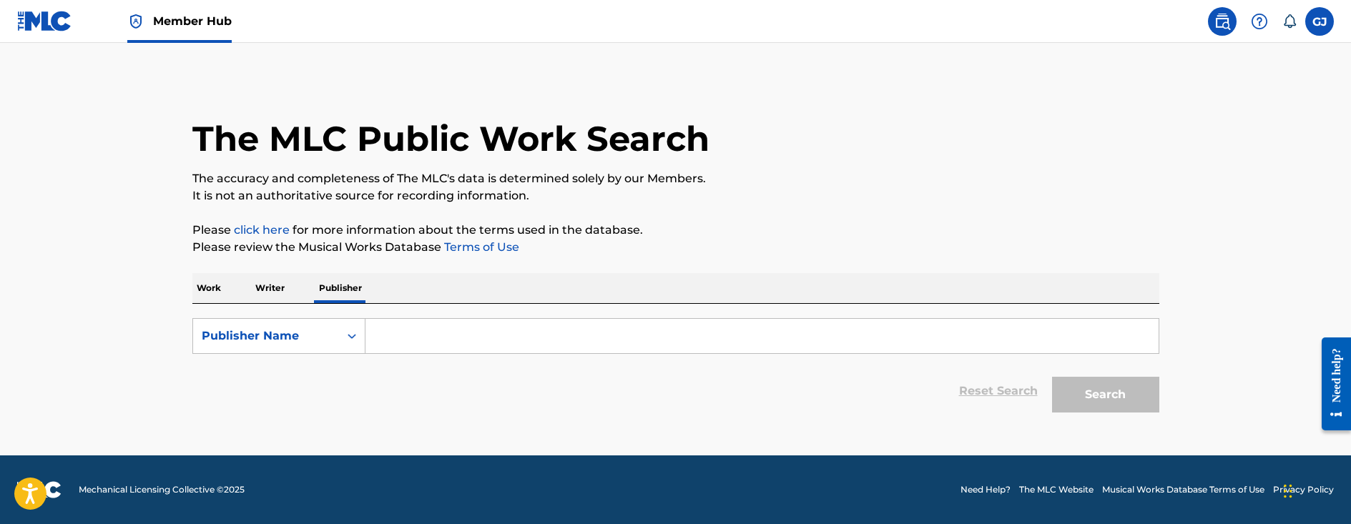
click at [408, 323] on input "Search Form" at bounding box center [761, 336] width 793 height 34
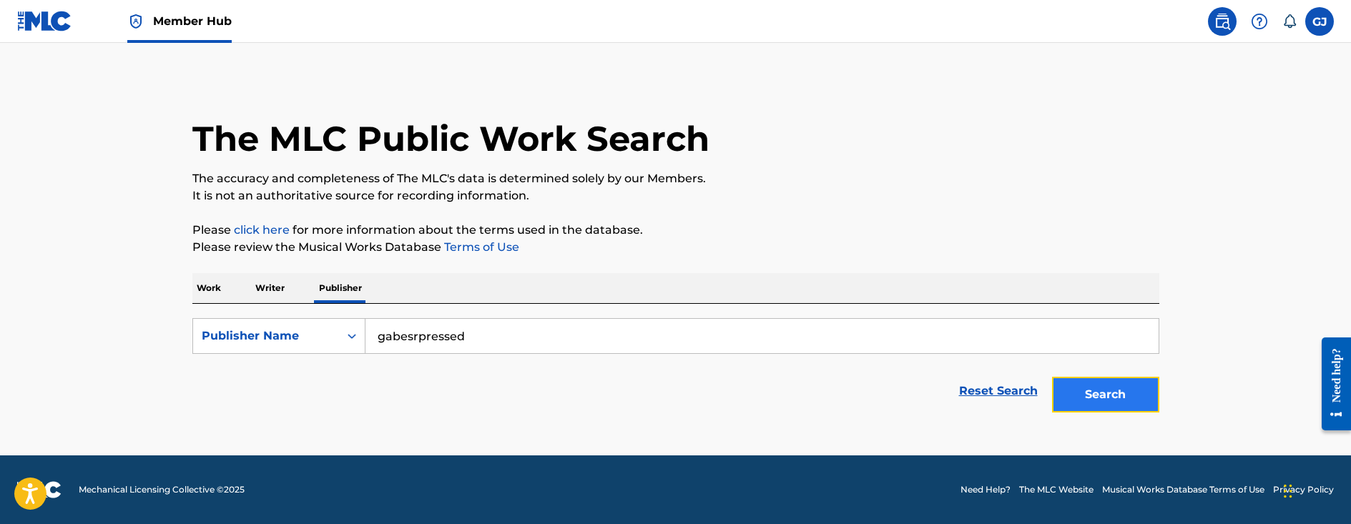
click at [1134, 389] on button "Search" at bounding box center [1105, 395] width 107 height 36
click at [1144, 389] on button "Search" at bounding box center [1105, 395] width 107 height 36
click at [423, 340] on input "gabesrpressed" at bounding box center [761, 336] width 793 height 34
type input "gabesrepressed"
click at [1052, 377] on button "Search" at bounding box center [1105, 395] width 107 height 36
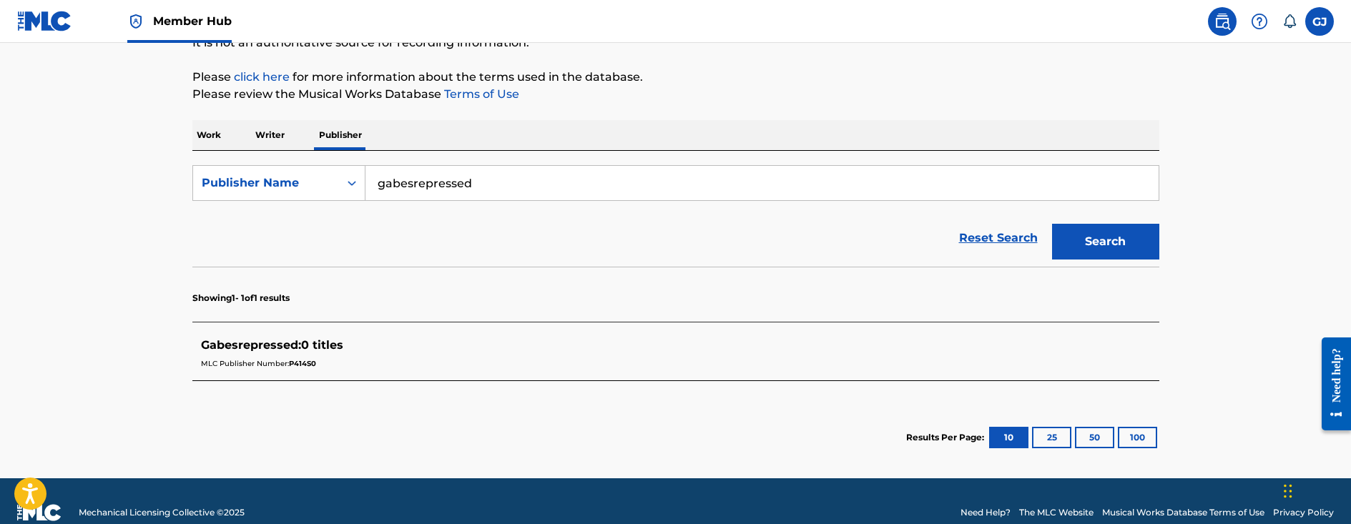
scroll to position [104, 0]
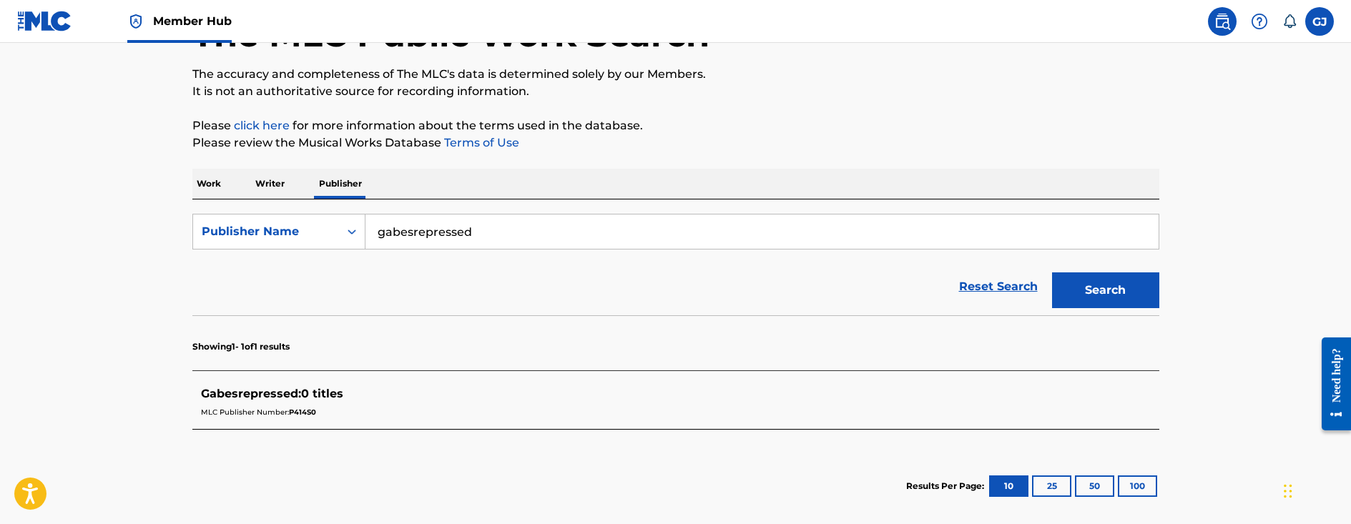
click at [280, 379] on div "Gabesrepressed : 0 titles MLC Publisher Number: P414S0" at bounding box center [675, 403] width 967 height 51
click at [296, 407] on div "Gabesrepressed : 0 titles MLC Publisher Number: P414S0" at bounding box center [657, 404] width 913 height 36
drag, startPoint x: 923, startPoint y: 334, endPoint x: 845, endPoint y: 329, distance: 78.1
click at [887, 334] on section "Showing 1 - 1 of 1 results" at bounding box center [675, 342] width 967 height 55
drag, startPoint x: 463, startPoint y: 240, endPoint x: 338, endPoint y: 228, distance: 125.0
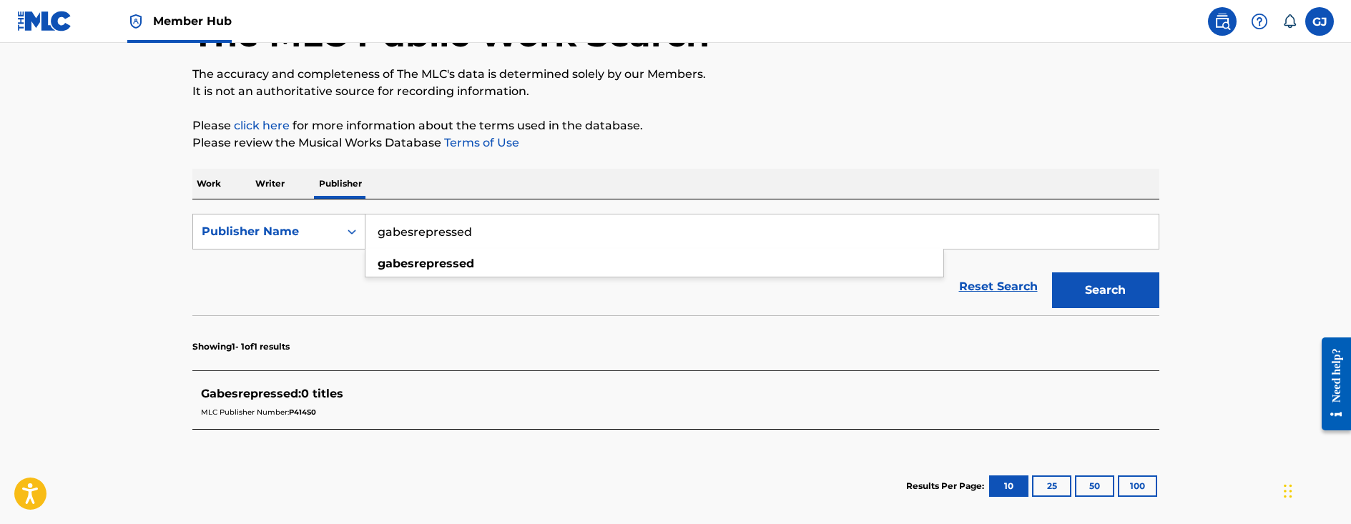
click at [333, 228] on div "SearchWithCriteriadd9e9ea0-b853-4a10-b2c1-c4f869aa82ed Publisher Name gabesrepr…" at bounding box center [675, 232] width 967 height 36
click at [320, 232] on div "Publisher Name" at bounding box center [266, 231] width 129 height 17
click at [311, 311] on div "MLC Publisher Number" at bounding box center [279, 303] width 172 height 36
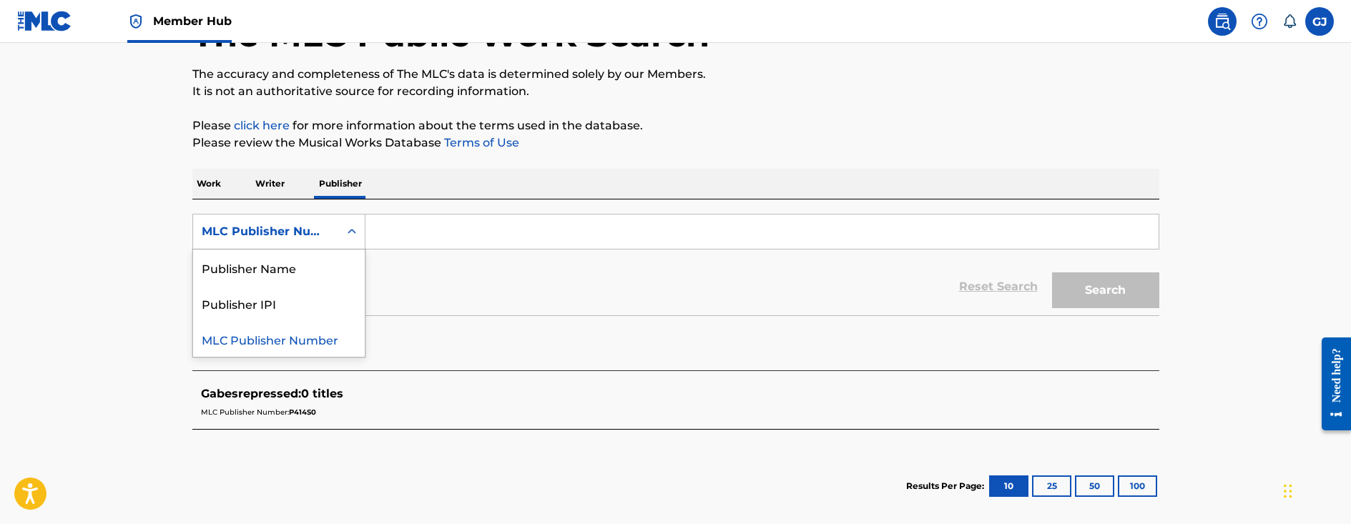
click at [320, 236] on div "MLC Publisher Number" at bounding box center [266, 231] width 129 height 17
click at [313, 270] on div "Publisher Name" at bounding box center [279, 268] width 172 height 36
paste input "gabesrepressed"
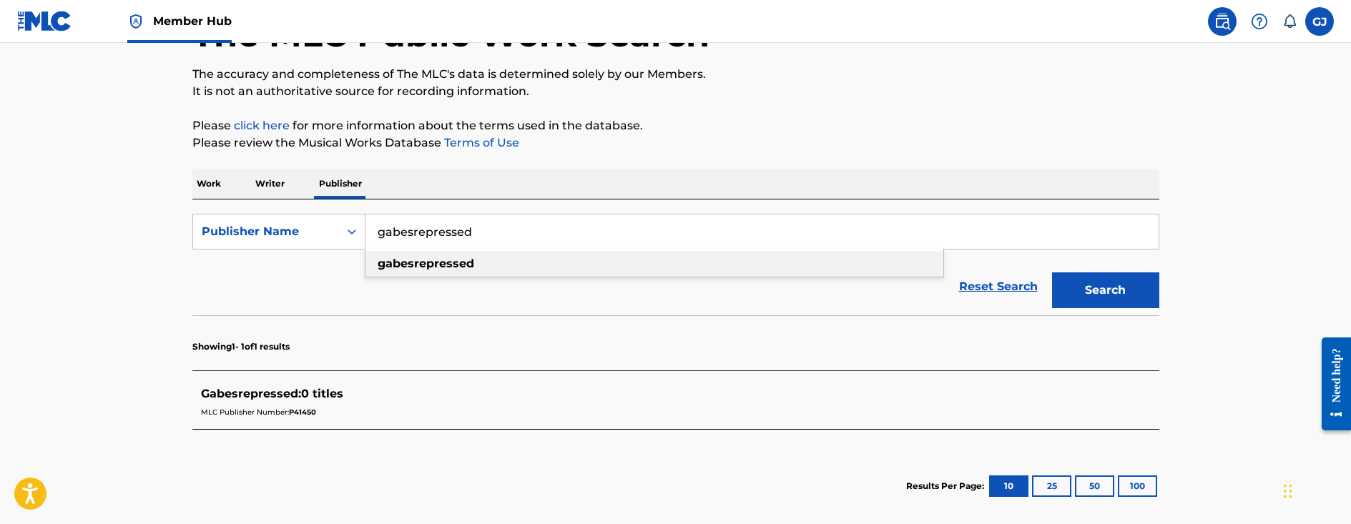
type input "gabesrepressed"
click at [408, 278] on form "SearchWithCriteriab5057a27-76be-4ffc-b150-917e7e6dfed7 Publisher Name gabesrepr…" at bounding box center [675, 265] width 967 height 102
click at [451, 263] on strong "gabesrepressed" at bounding box center [426, 264] width 97 height 14
click at [292, 237] on div "Publisher Name" at bounding box center [266, 231] width 129 height 17
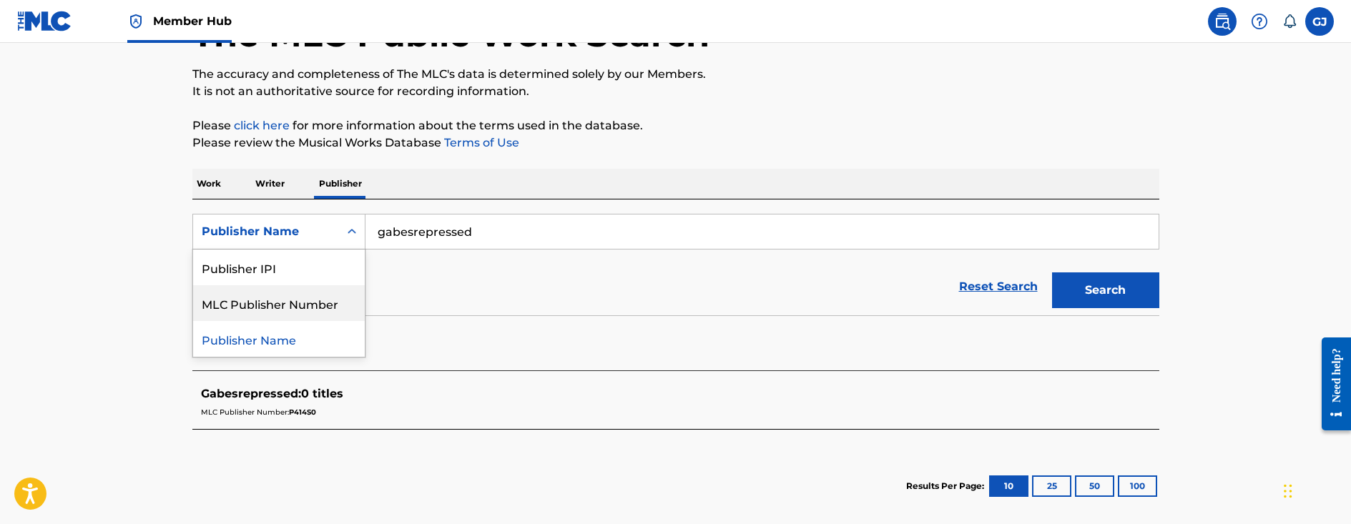
click at [300, 303] on div "MLC Publisher Number" at bounding box center [279, 303] width 172 height 36
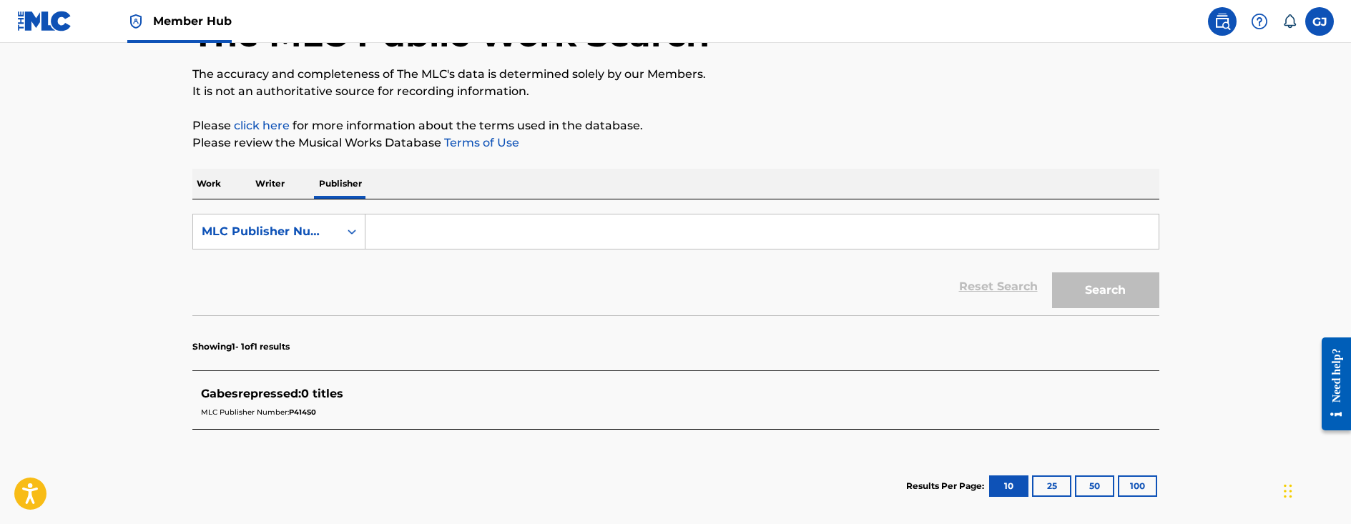
paste input "gabesrepressed"
type input "gabesrepressed"
click at [1104, 277] on button "Search" at bounding box center [1105, 291] width 107 height 36
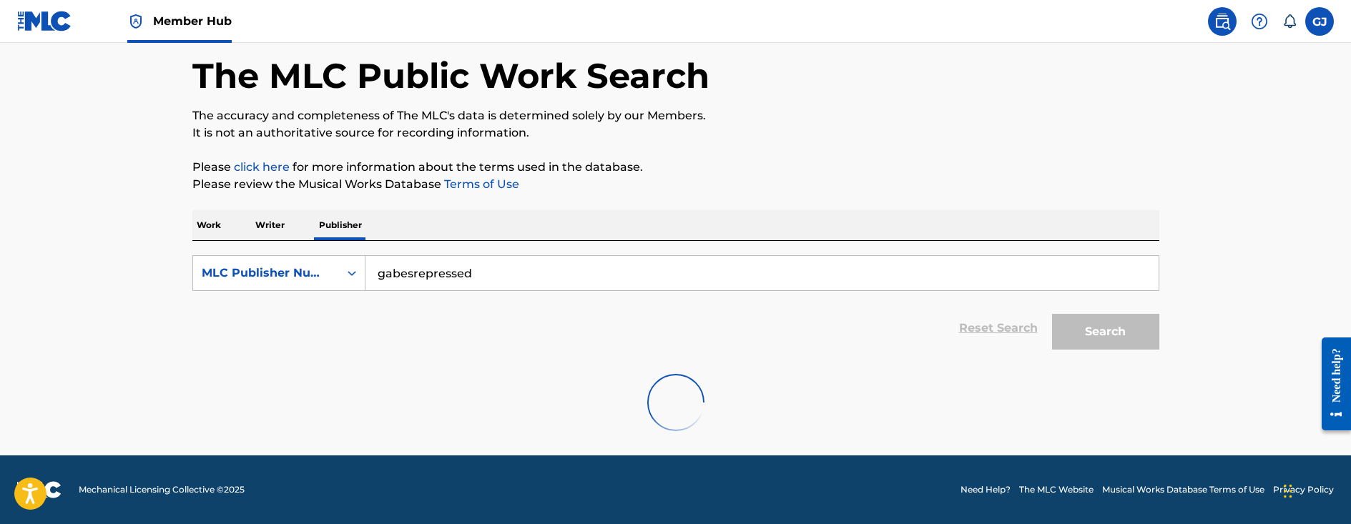
scroll to position [0, 0]
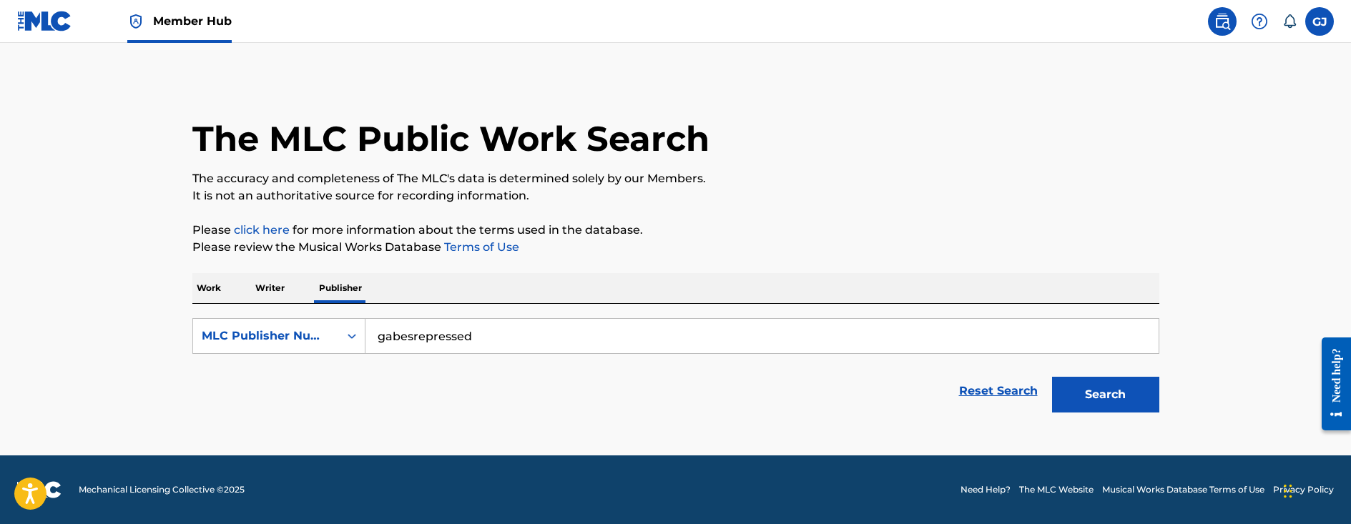
click at [260, 294] on p "Writer" at bounding box center [270, 288] width 38 height 30
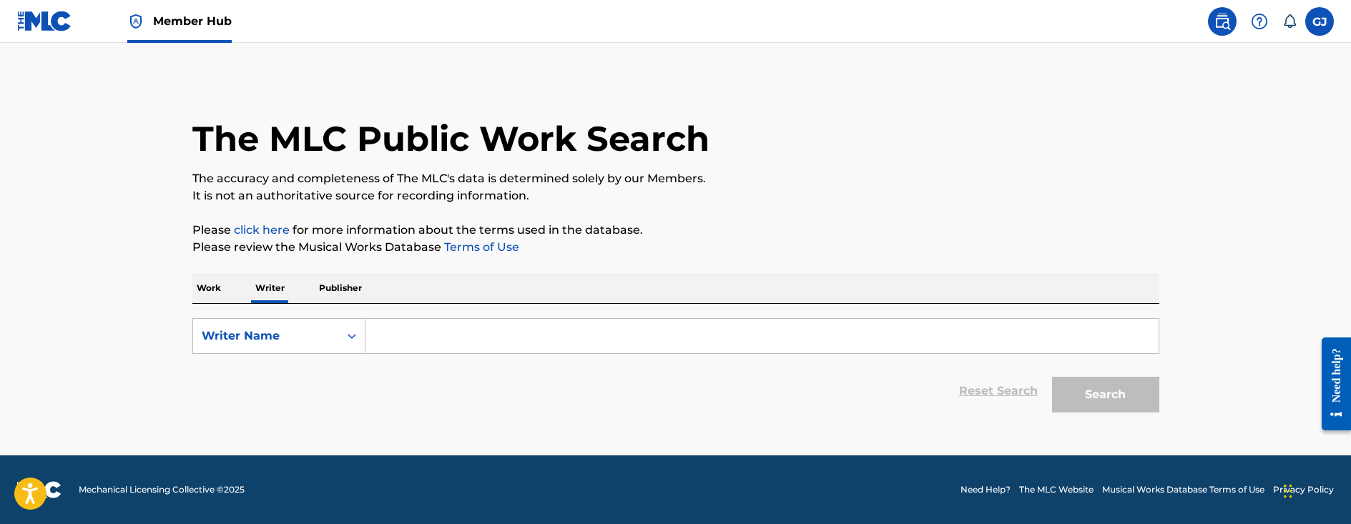
paste input "gabesrepressed"
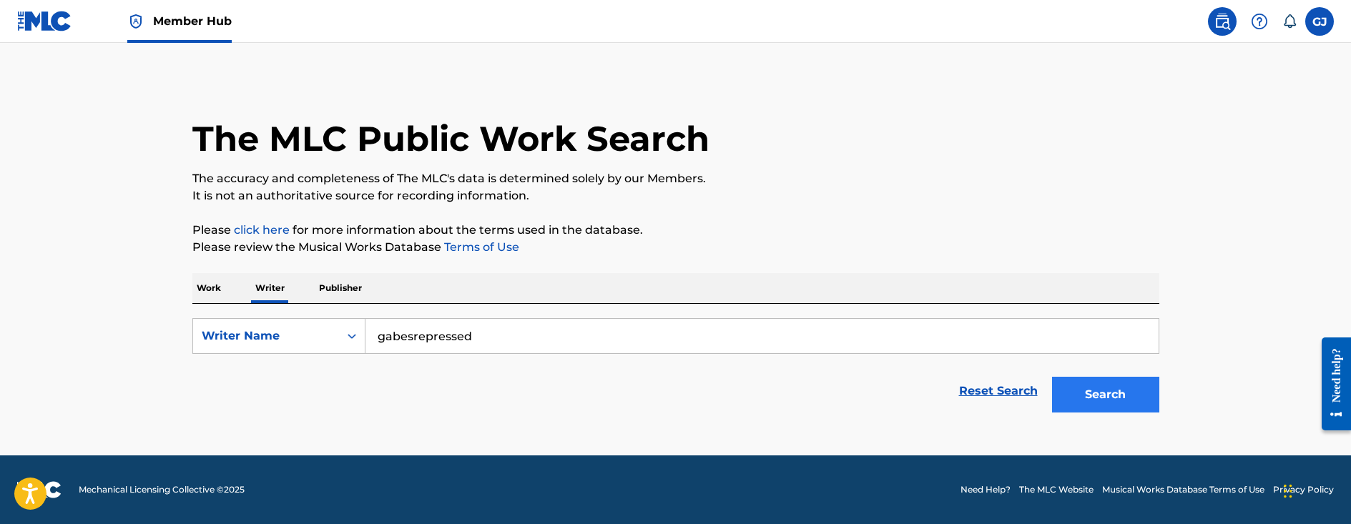
type input "gabesrepressed"
drag, startPoint x: 1075, startPoint y: 408, endPoint x: 1066, endPoint y: 403, distance: 9.9
click at [1068, 403] on button "Search" at bounding box center [1105, 395] width 107 height 36
click at [197, 297] on p "Work" at bounding box center [208, 288] width 33 height 30
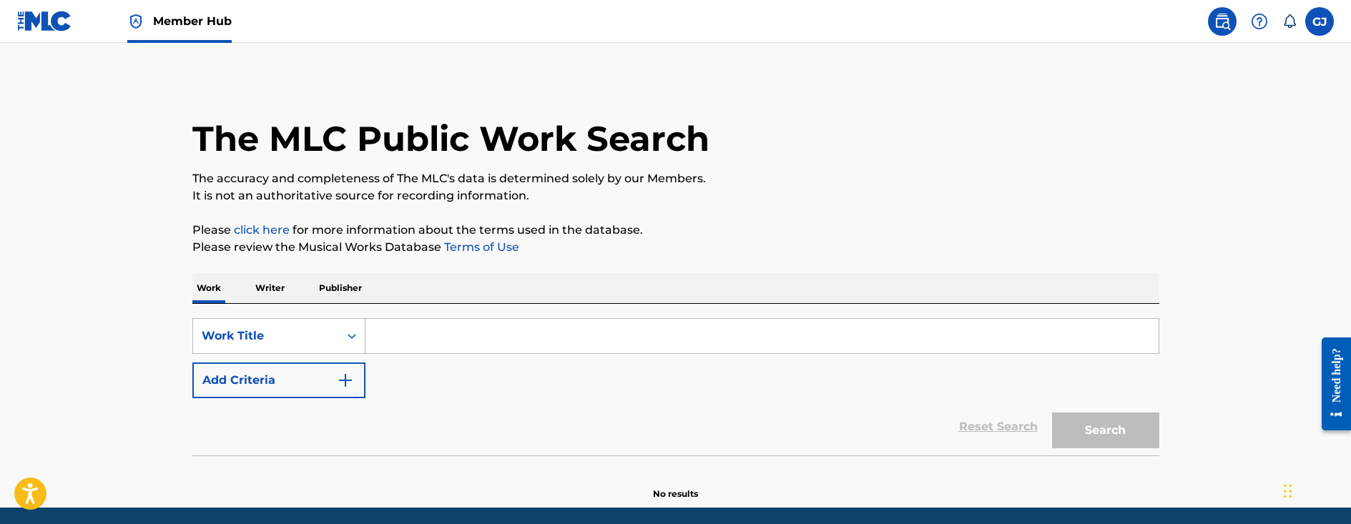
paste input "gabesrepressed"
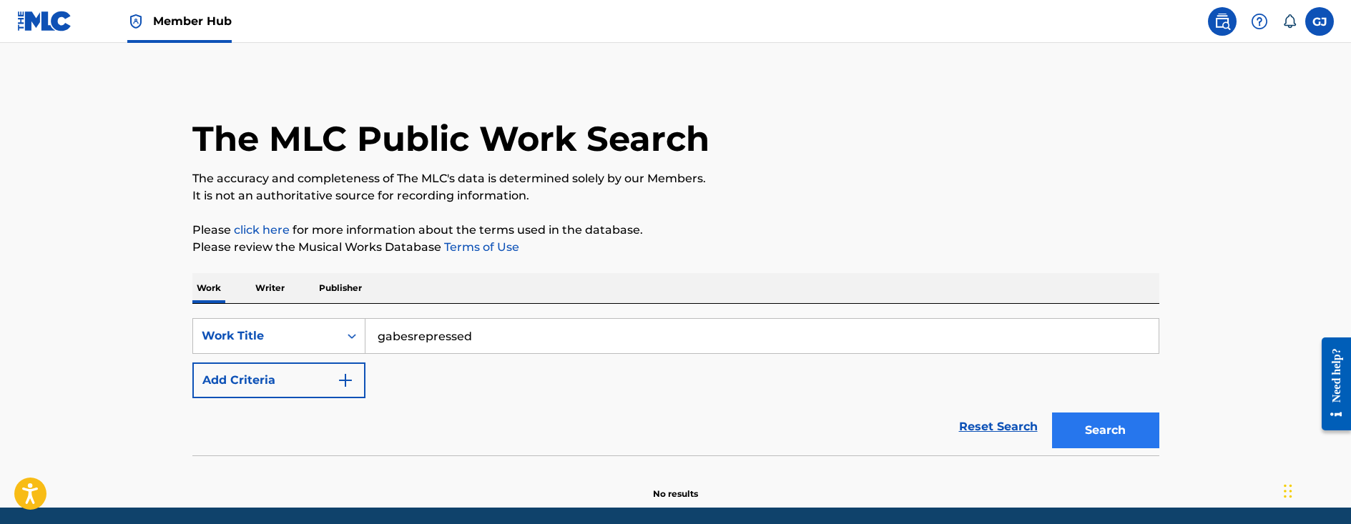
type input "gabesrepressed"
click at [1088, 433] on button "Search" at bounding box center [1105, 431] width 107 height 36
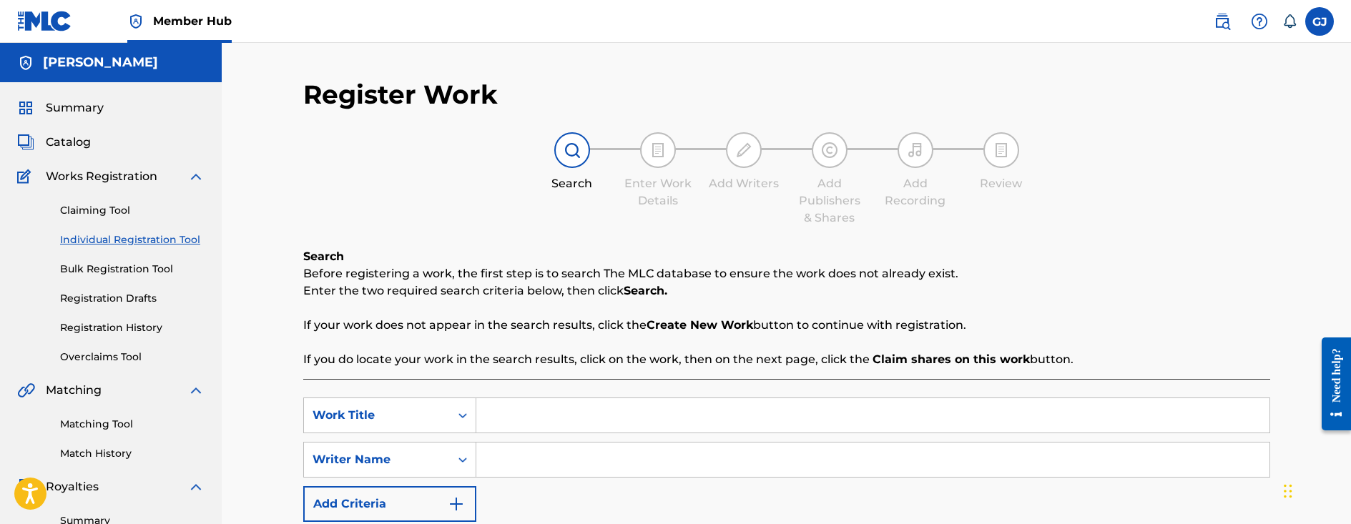
click at [95, 175] on span "Works Registration" at bounding box center [102, 176] width 112 height 17
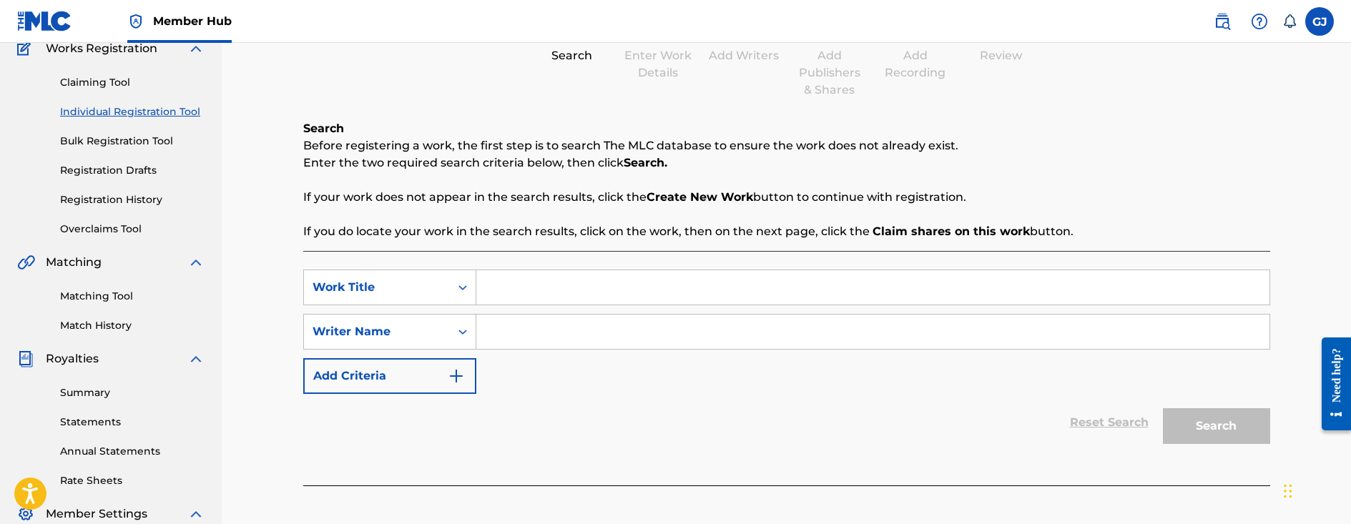
scroll to position [143, 0]
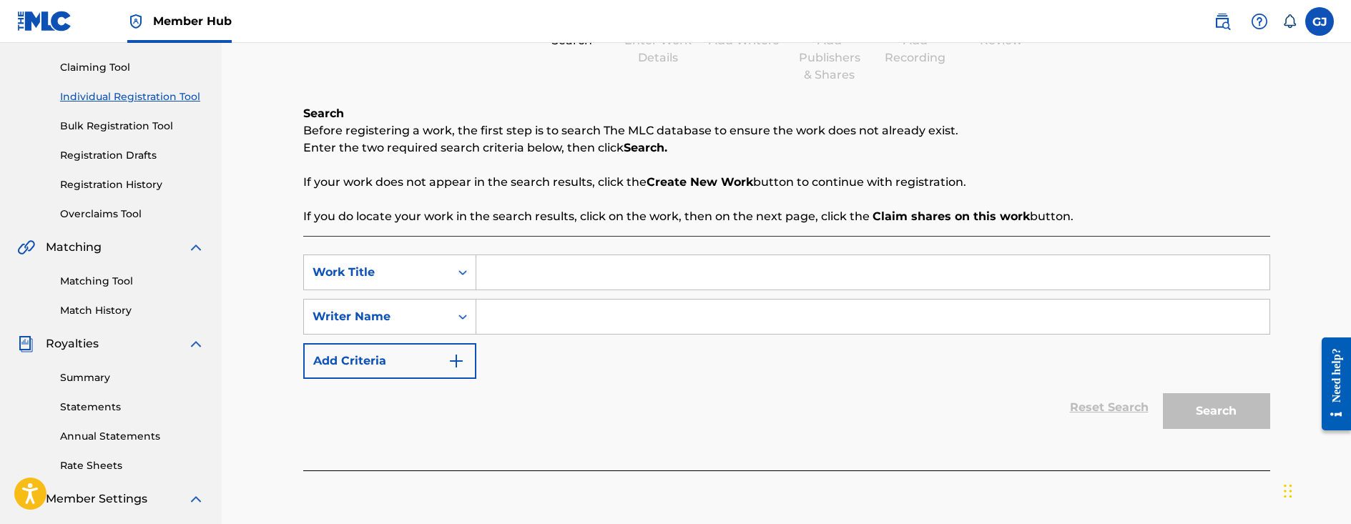
drag, startPoint x: 99, startPoint y: 288, endPoint x: 8, endPoint y: 291, distance: 91.6
click at [8, 291] on div "Summary Catalog Works Registration Claiming Tool Individual Registration Tool B…" at bounding box center [111, 307] width 222 height 736
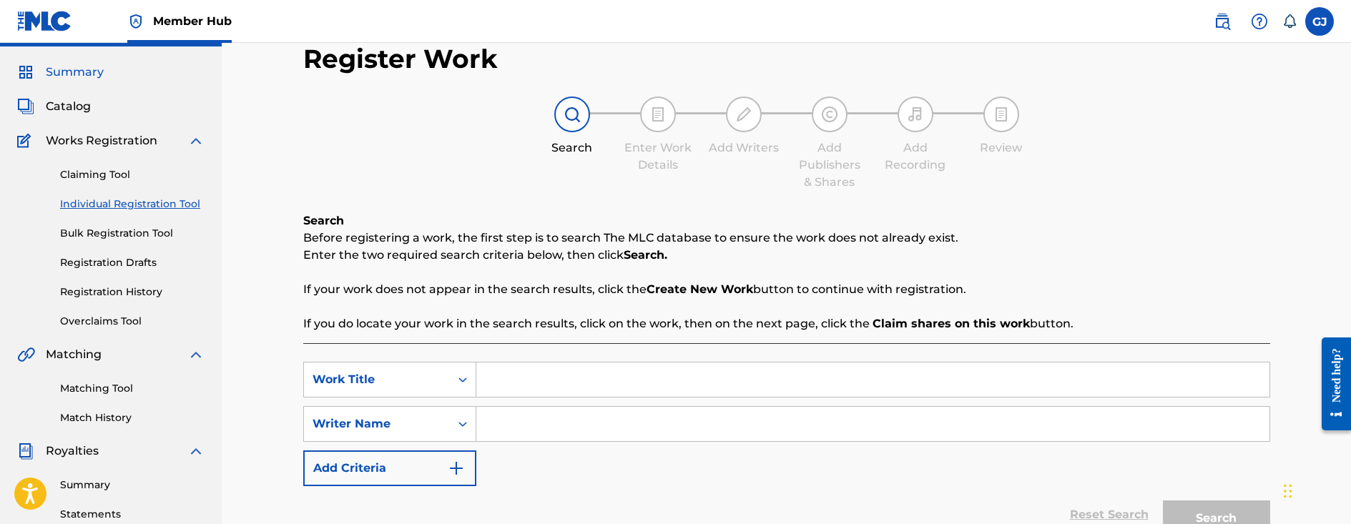
scroll to position [0, 0]
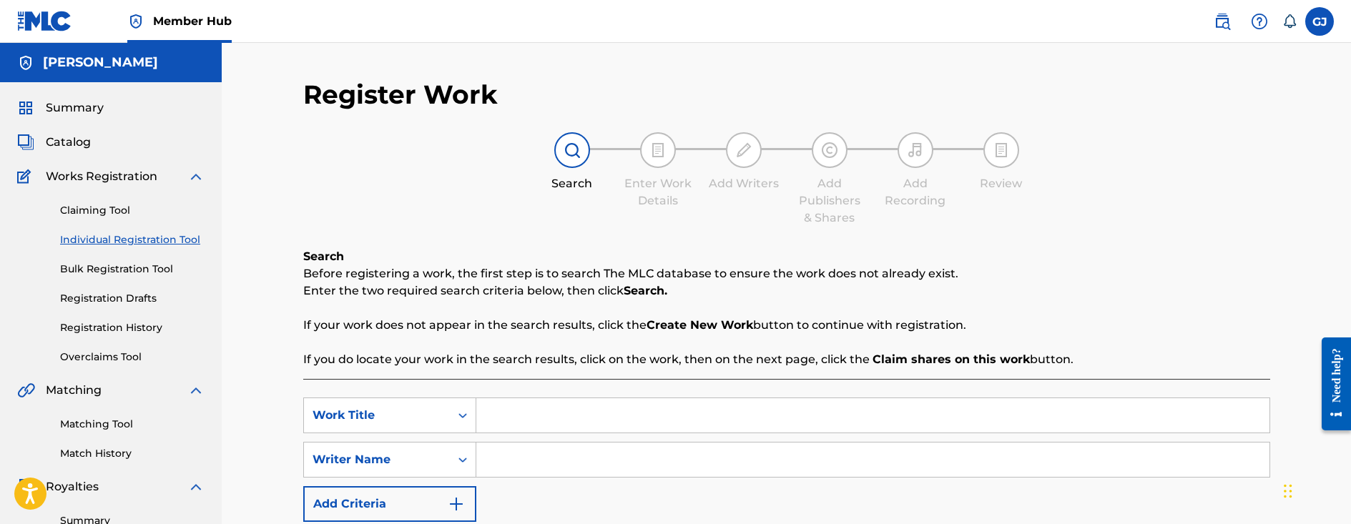
click at [58, 121] on div "Summary Catalog Works Registration Claiming Tool Individual Registration Tool B…" at bounding box center [111, 450] width 222 height 736
click at [69, 110] on span "Summary" at bounding box center [75, 107] width 58 height 17
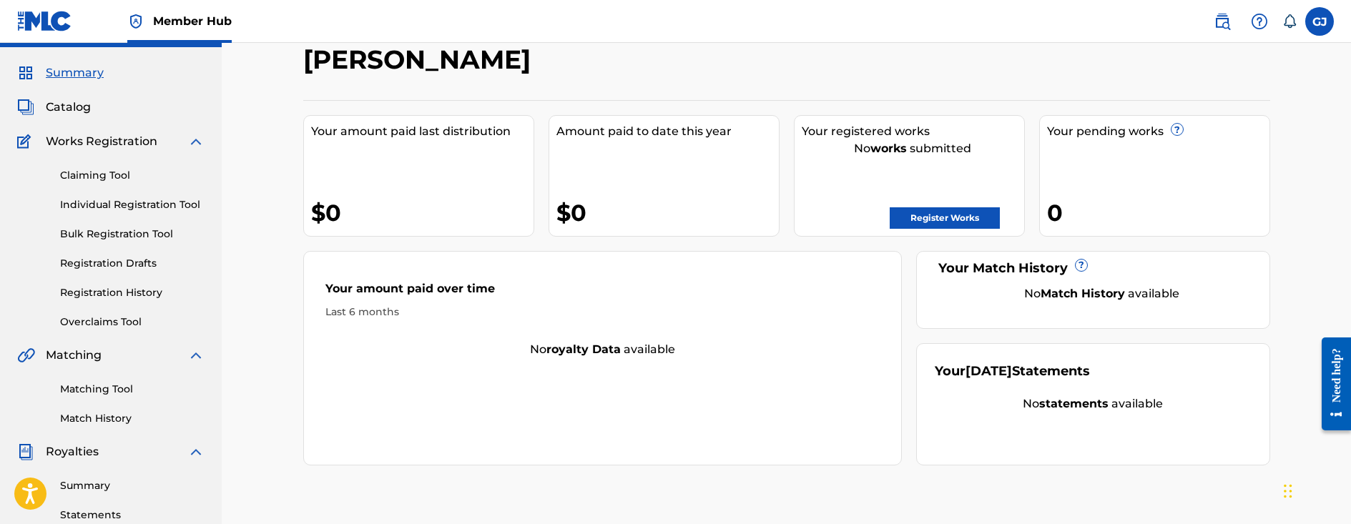
scroll to position [5, 0]
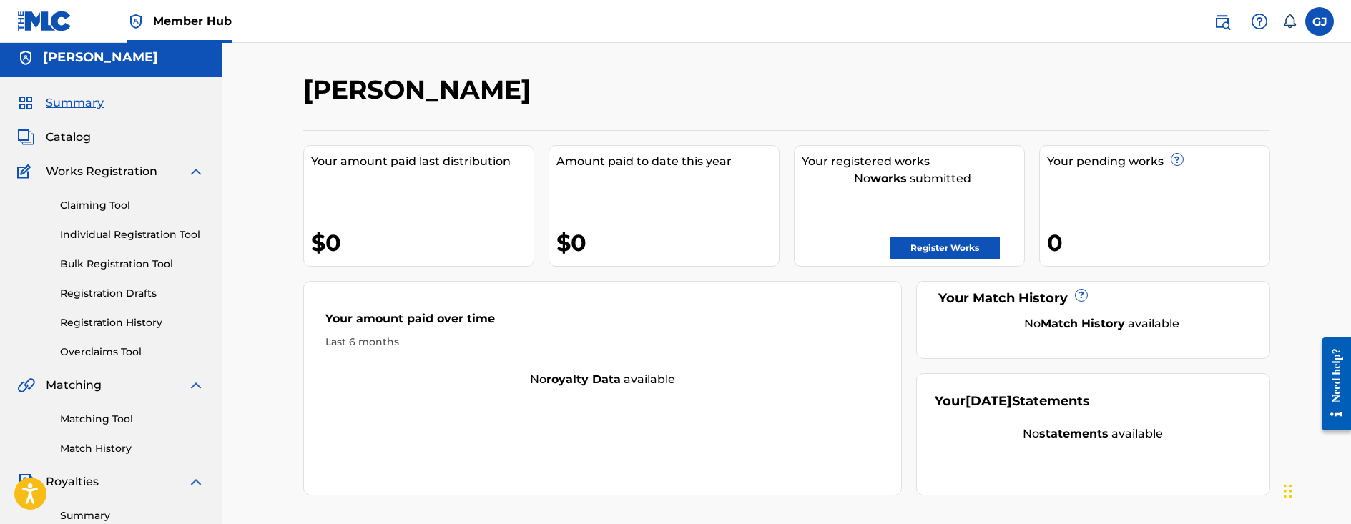
click at [379, 200] on div "Your amount paid last distribution $0" at bounding box center [418, 206] width 231 height 122
click at [897, 245] on link "Register Works" at bounding box center [945, 247] width 110 height 21
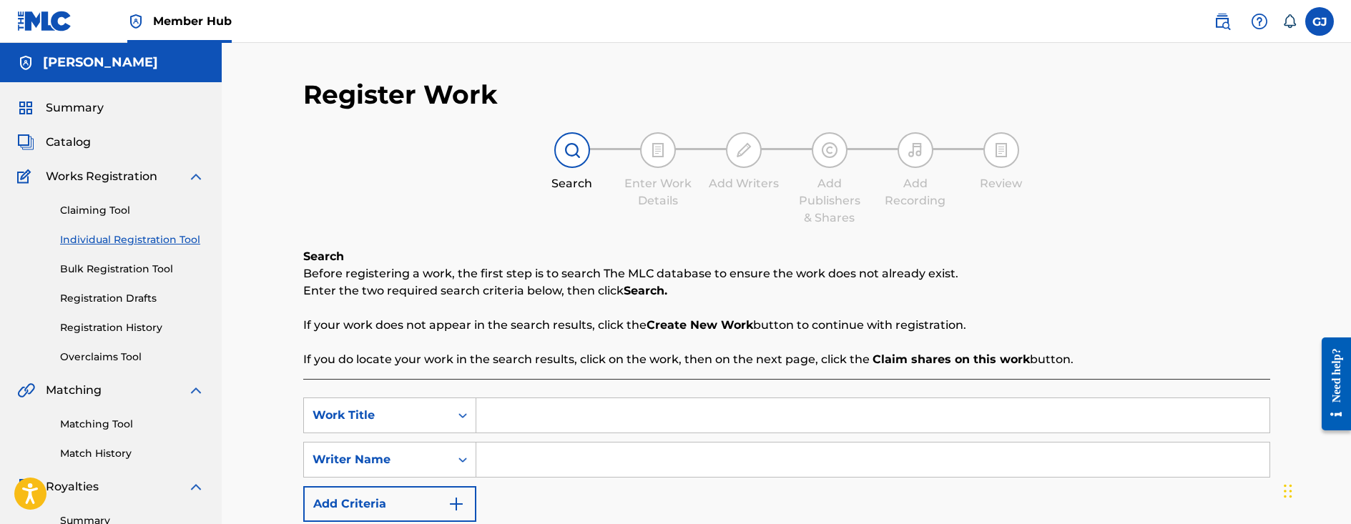
drag, startPoint x: 634, startPoint y: 207, endPoint x: 585, endPoint y: 190, distance: 52.0
click at [585, 190] on div "Search" at bounding box center [572, 183] width 72 height 17
